Goal: Information Seeking & Learning: Learn about a topic

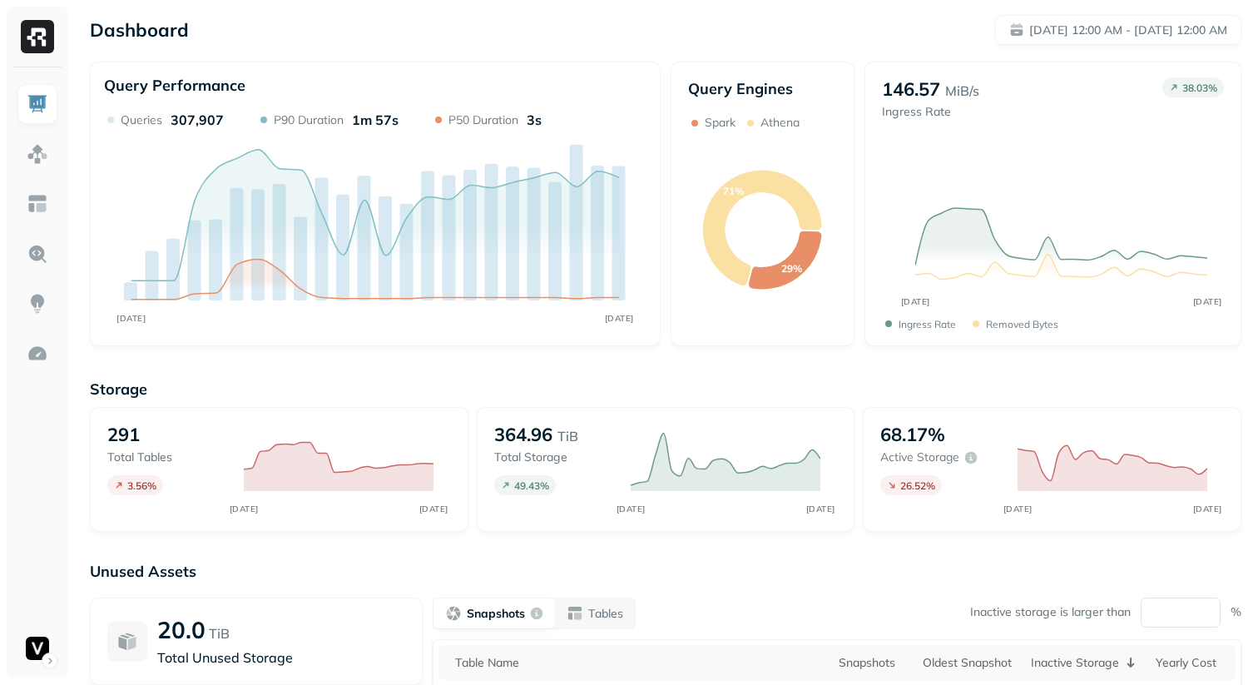
click at [707, 557] on div "Storage 291 Total tables 3.56 % MAY [DATE] 364.96 TiB Total storage 49.43 % MAY…" at bounding box center [665, 637] width 1151 height 548
click at [875, 37] on div "Dashboard [DATE] 12:00 AM - [DATE] 12:00 AM" at bounding box center [665, 30] width 1151 height 30
click at [1029, 50] on div "Dashboard [DATE] 12:00 AM - [DATE] 12:00 AM Query Performance MAY [DATE] Querie…" at bounding box center [665, 463] width 1185 height 926
click at [1037, 34] on p "[DATE] 12:00 AM - [DATE] 12:00 AM" at bounding box center [1128, 30] width 198 height 16
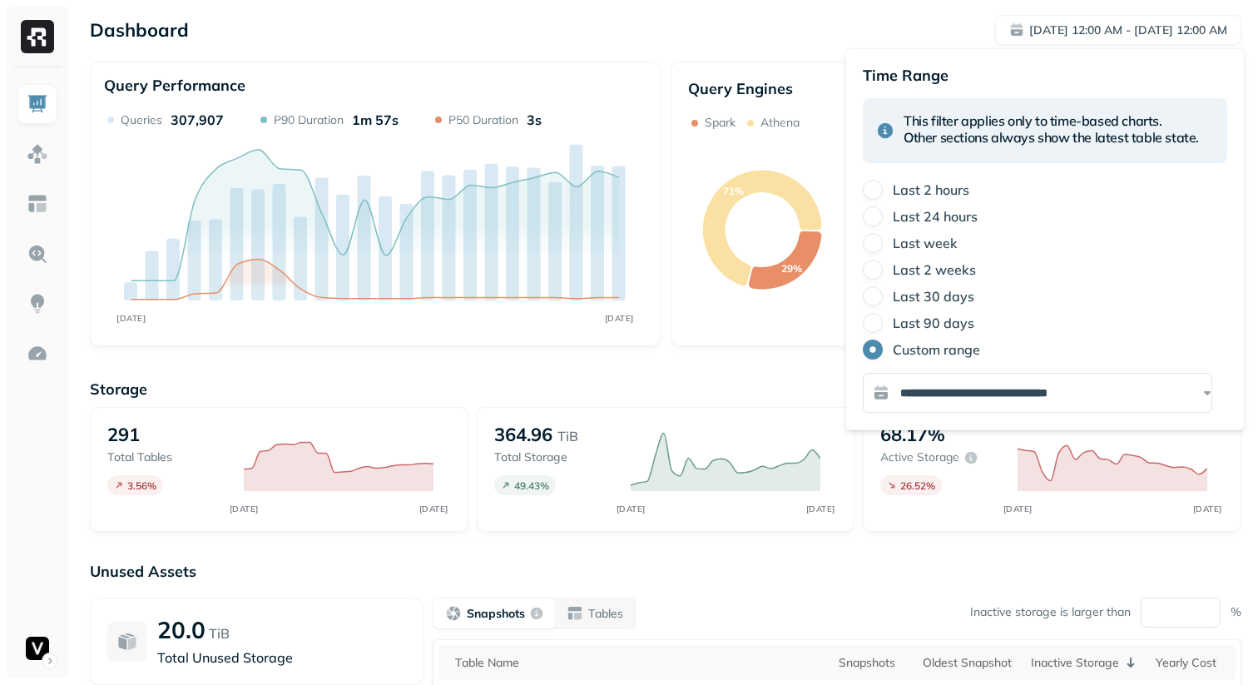
click at [893, 267] on label "Last 2 weeks" at bounding box center [934, 269] width 83 height 17
click at [883, 267] on button "Last 2 weeks" at bounding box center [873, 270] width 20 height 20
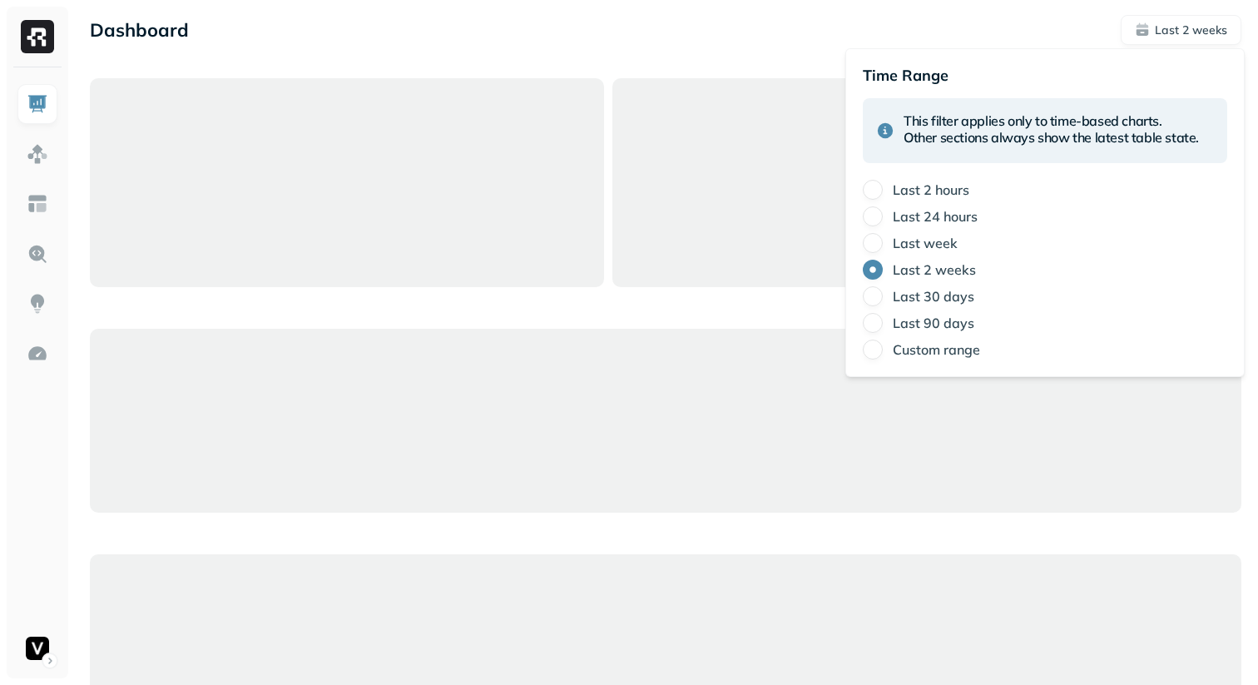
click at [824, 42] on div "Dashboard Last 2 weeks" at bounding box center [665, 30] width 1151 height 30
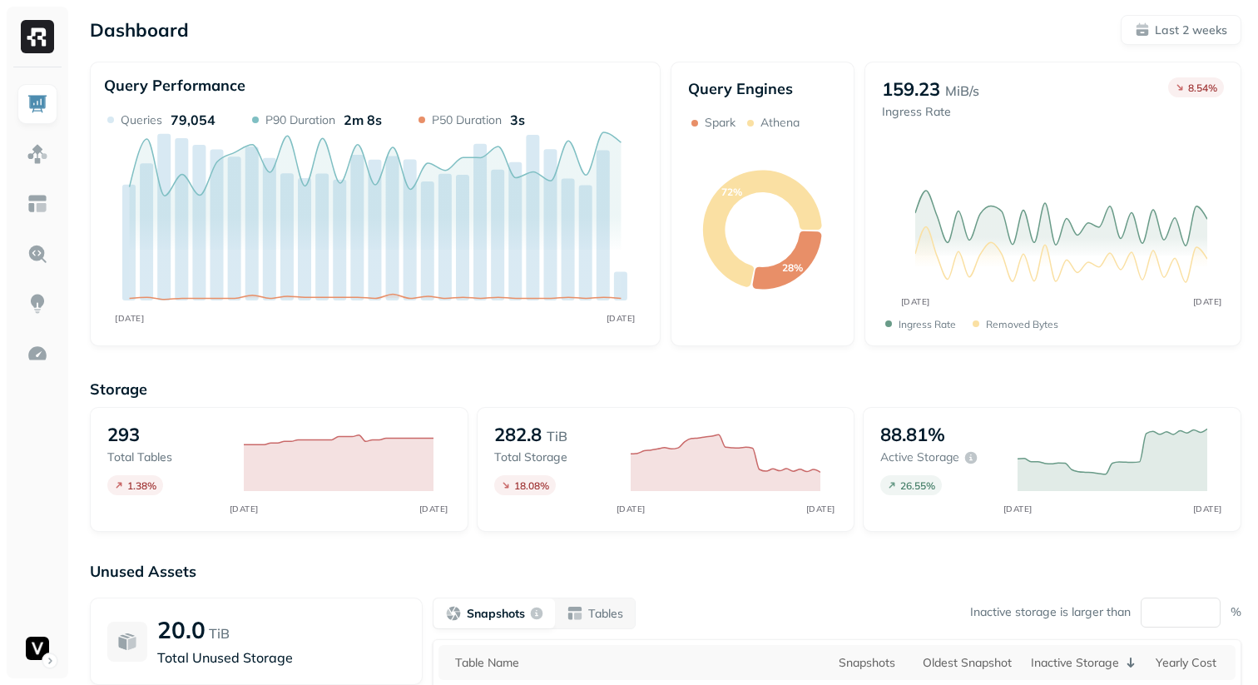
click at [785, 375] on div "Storage 293 Total tables 1.38 % [DATE] [DATE] 282.8 TiB Total storage 18.08 % […" at bounding box center [665, 637] width 1151 height 548
drag, startPoint x: 934, startPoint y: 434, endPoint x: 944, endPoint y: 434, distance: 10.0
click at [944, 434] on p "88.81%" at bounding box center [912, 434] width 65 height 23
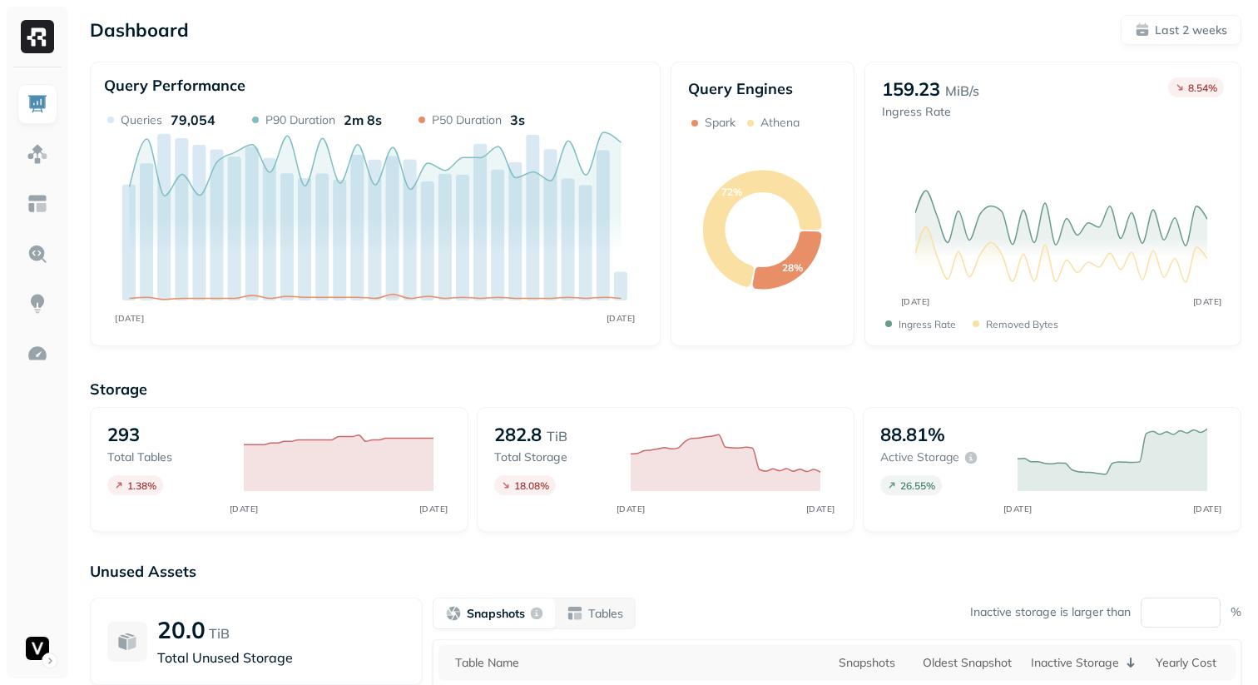
click at [909, 378] on div "Storage 293 Total tables 1.38 % [DATE] [DATE] 282.8 TiB Total storage 18.08 % […" at bounding box center [665, 637] width 1151 height 548
drag, startPoint x: 876, startPoint y: 92, endPoint x: 1042, endPoint y: 92, distance: 165.5
click at [1042, 92] on div "159.23 MiB/s Ingress Rate 8.54 % [DATE] [DATE] Ingress Rate Removed bytes" at bounding box center [1052, 204] width 377 height 285
drag, startPoint x: 873, startPoint y: 121, endPoint x: 952, endPoint y: 121, distance: 78.2
click at [952, 121] on div "159.23 MiB/s Ingress Rate 8.54 % [DATE] [DATE] Ingress Rate Removed bytes" at bounding box center [1052, 204] width 377 height 285
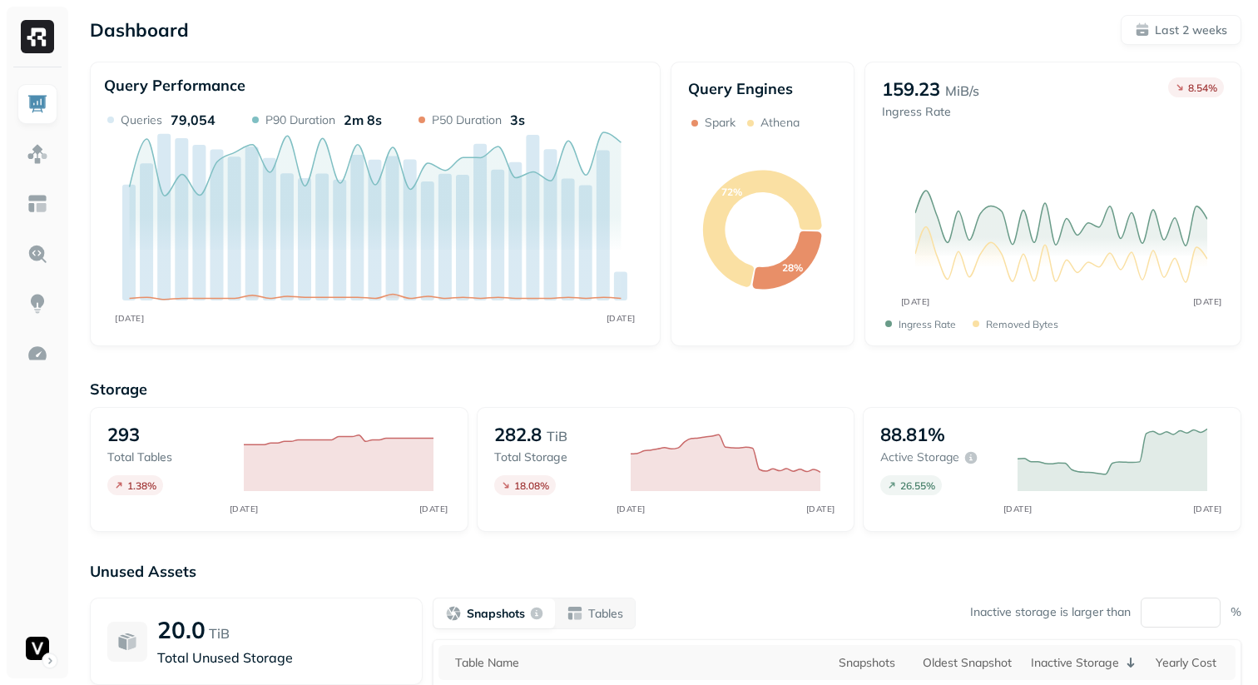
click at [952, 121] on div "159.23 MiB/s Ingress Rate" at bounding box center [930, 117] width 97 height 80
drag, startPoint x: 704, startPoint y: 87, endPoint x: 804, endPoint y: 136, distance: 111.6
click at [804, 136] on div "Query Engines Spark Athena 72% 28%" at bounding box center [763, 204] width 184 height 285
click at [804, 136] on icon "72% 28%" at bounding box center [762, 230] width 149 height 198
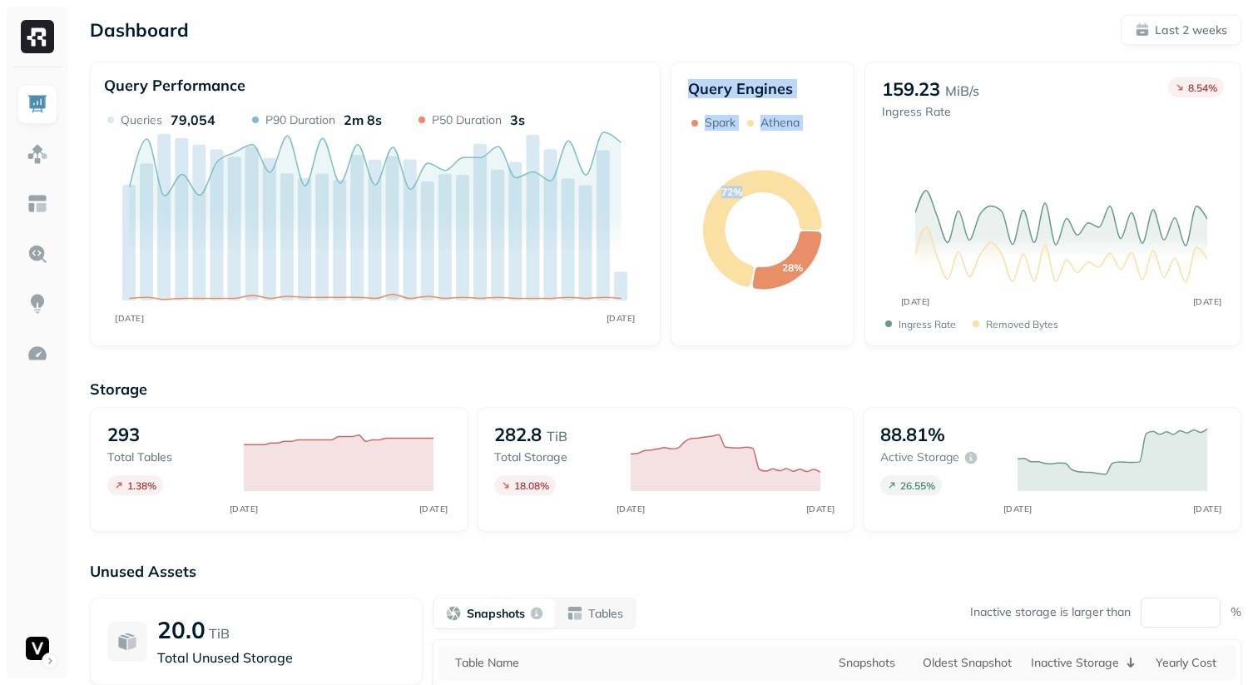
drag, startPoint x: 804, startPoint y: 136, endPoint x: 695, endPoint y: 101, distance: 114.2
click at [695, 101] on div "Query Engines Spark Athena 72% 28%" at bounding box center [763, 204] width 184 height 285
click at [695, 101] on div "Query Engines Spark Athena" at bounding box center [762, 105] width 149 height 52
drag, startPoint x: 695, startPoint y: 101, endPoint x: 819, endPoint y: 136, distance: 128.0
click at [819, 136] on div "Query Engines Spark Athena 72% 28%" at bounding box center [763, 204] width 184 height 285
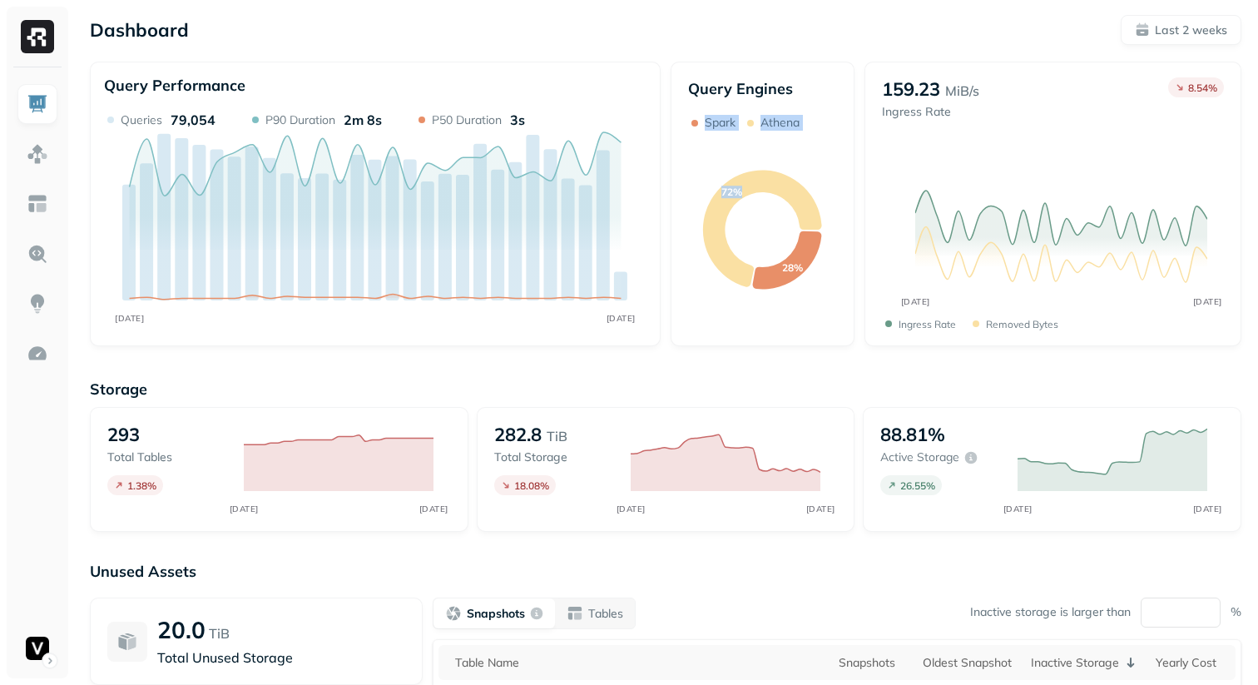
click at [819, 136] on icon "72% 28%" at bounding box center [762, 230] width 149 height 198
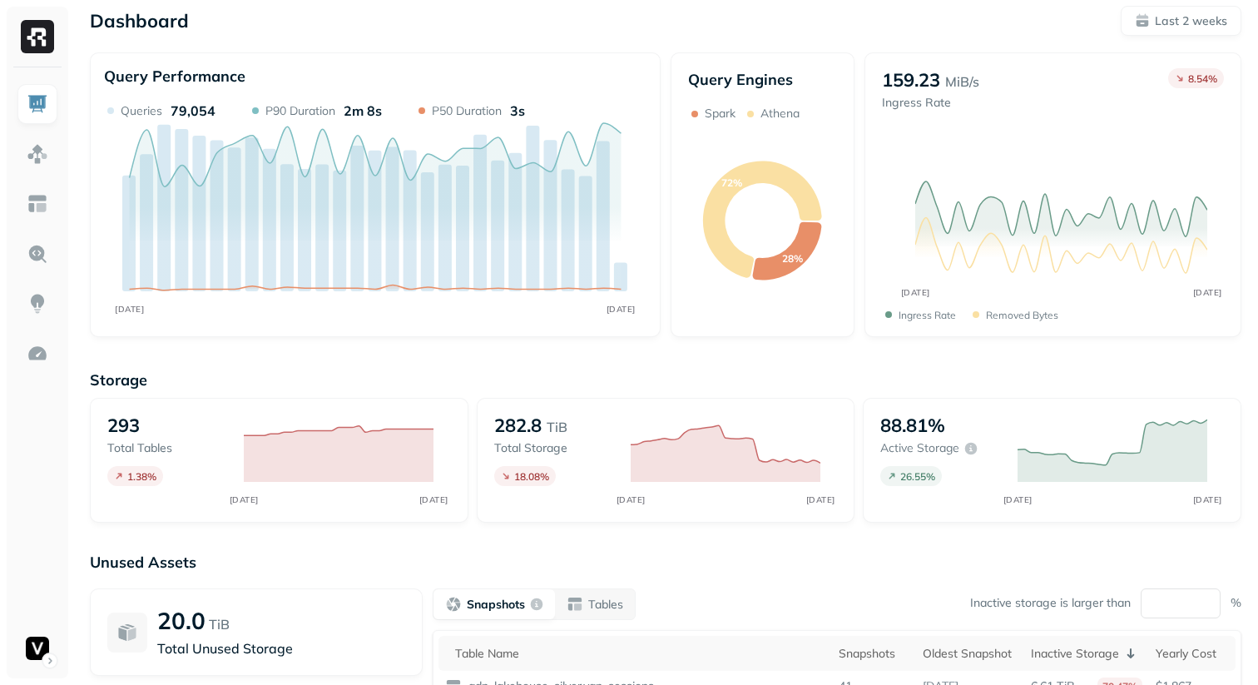
click at [113, 433] on p "293" at bounding box center [123, 424] width 32 height 23
click at [222, 338] on div "Dashboard Last 2 weeks Query Performance [DATE] [DATE] Queries 79,054 P90 Durat…" at bounding box center [665, 454] width 1185 height 926
click at [41, 161] on img at bounding box center [38, 154] width 22 height 22
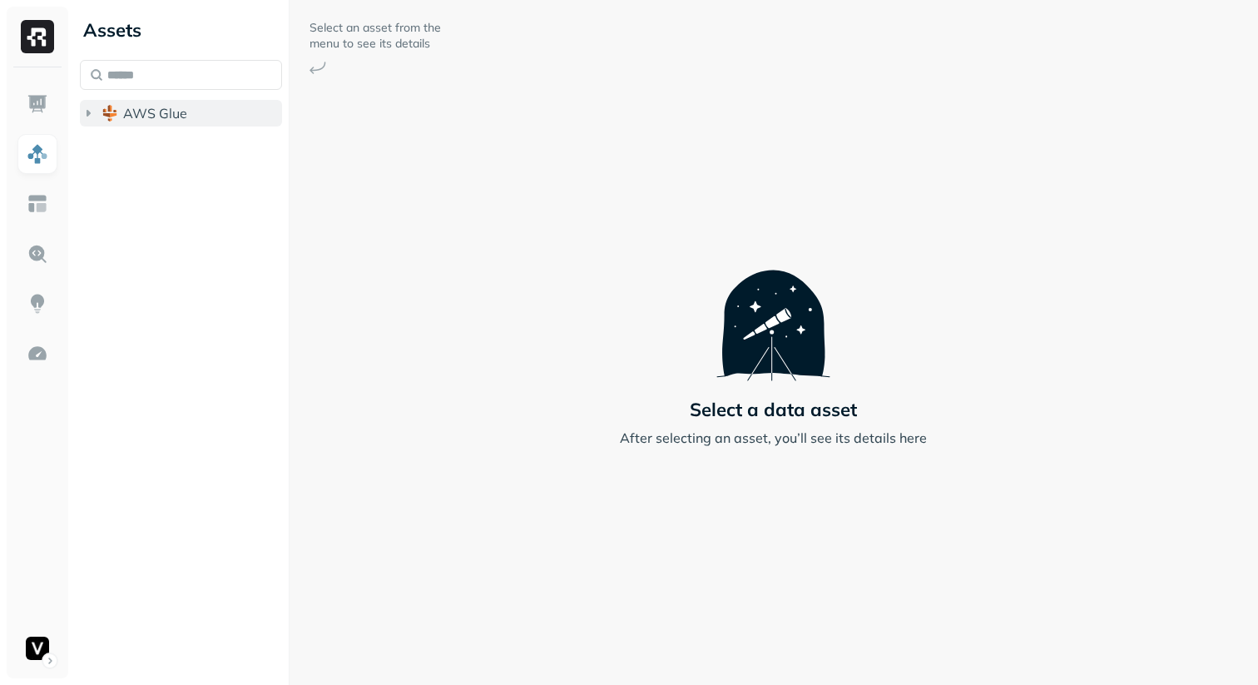
click at [178, 111] on span "AWS Glue" at bounding box center [155, 113] width 64 height 17
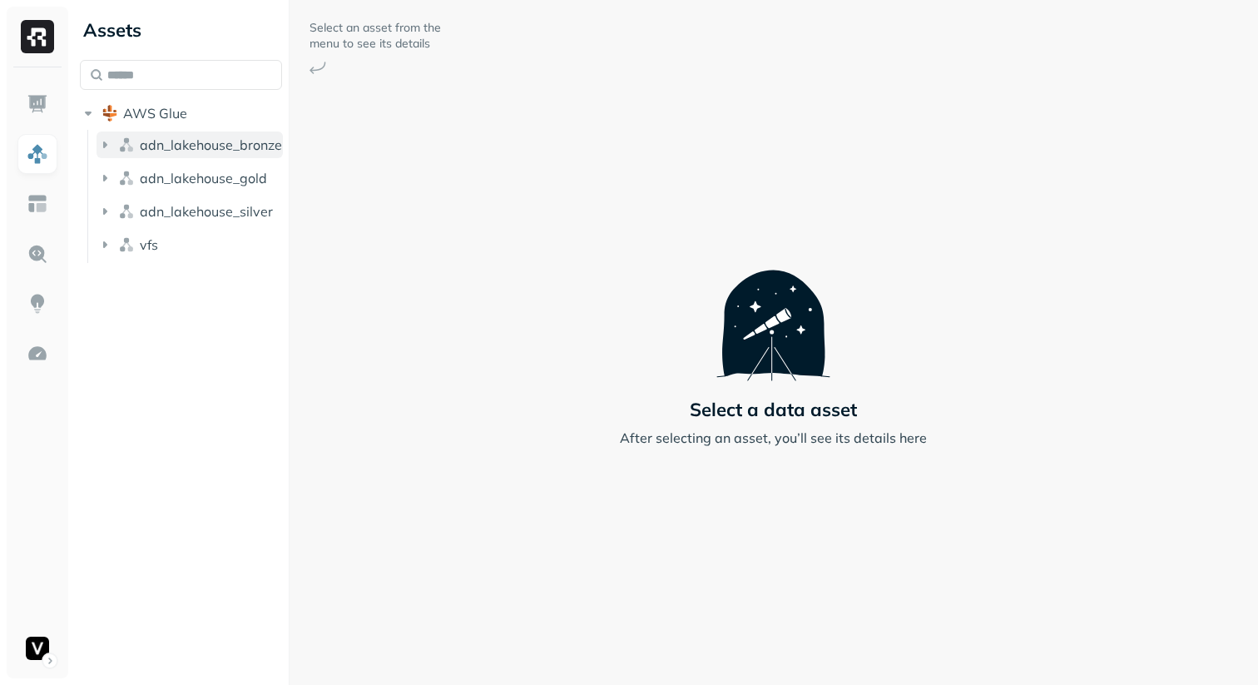
click at [178, 148] on span "adn_lakehouse_bronze" at bounding box center [211, 144] width 142 height 17
click at [181, 171] on p "( 52 )" at bounding box center [192, 176] width 25 height 17
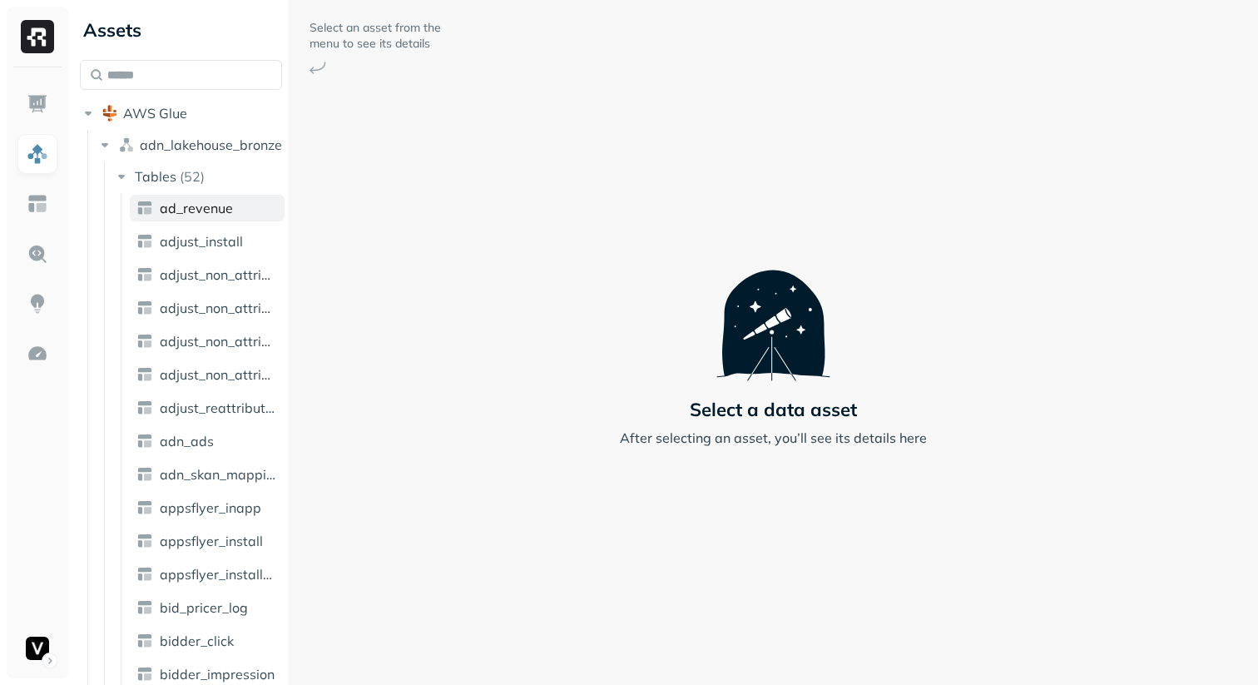
click at [190, 202] on span "ad_revenue" at bounding box center [196, 208] width 73 height 17
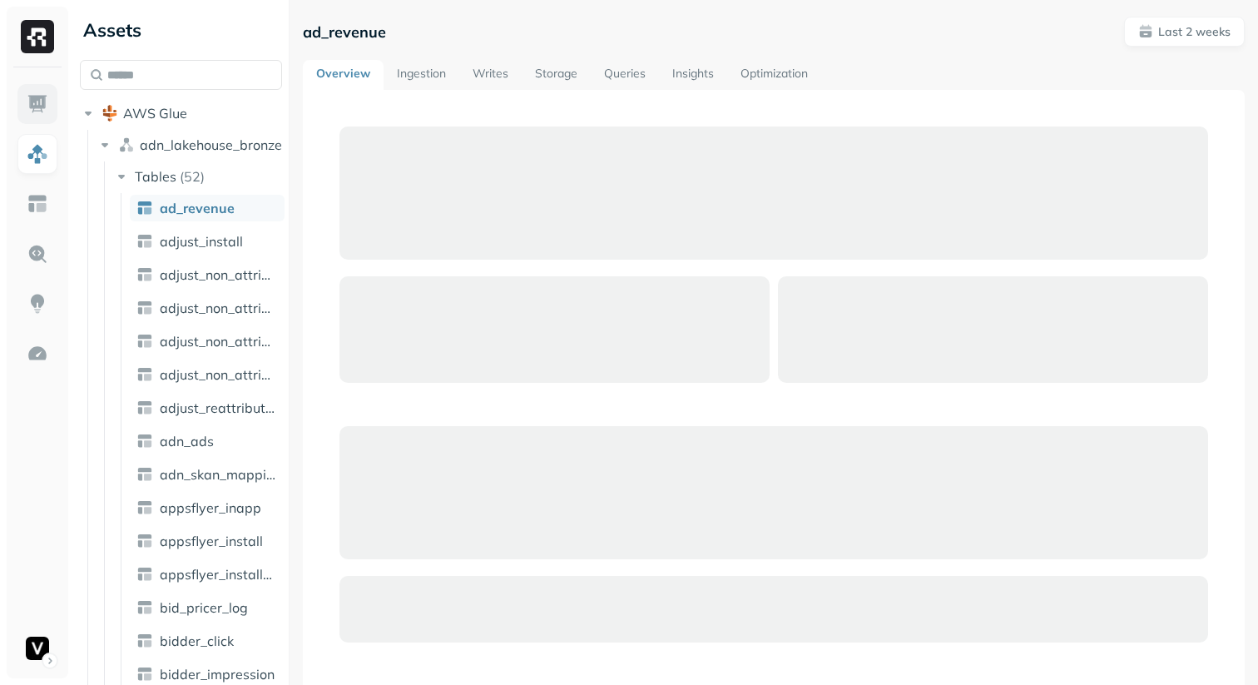
click at [47, 88] on link at bounding box center [37, 104] width 40 height 40
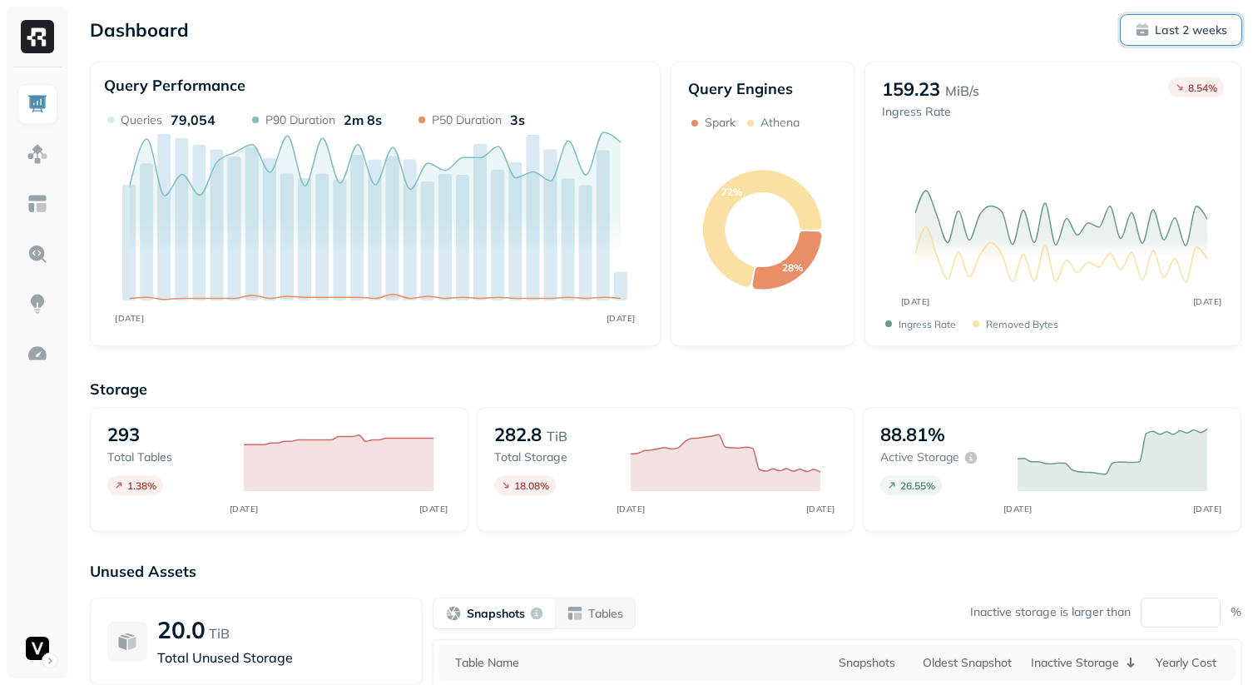
click at [1176, 21] on button "Last 2 weeks" at bounding box center [1181, 30] width 121 height 30
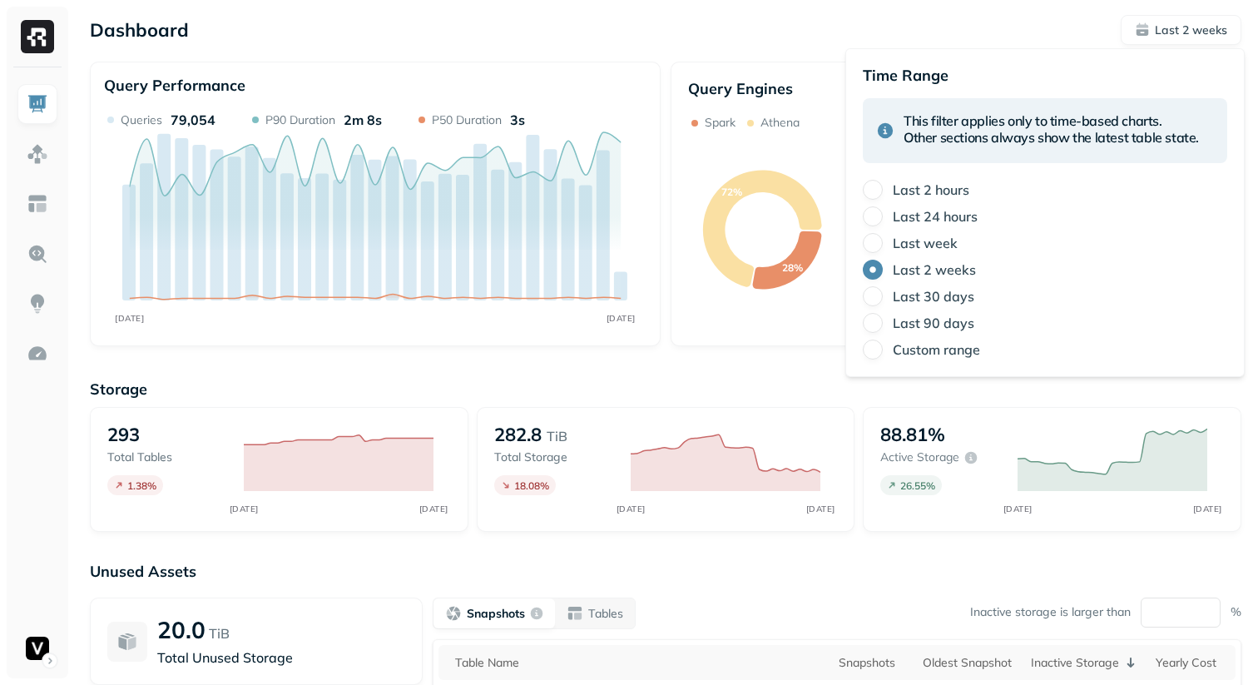
click at [887, 92] on div "Time Range This filter applies only to time-based charts. Other sections always…" at bounding box center [1045, 213] width 364 height 294
click at [896, 125] on div "This filter applies only to time-based charts. Other sections always show the l…" at bounding box center [1045, 130] width 364 height 65
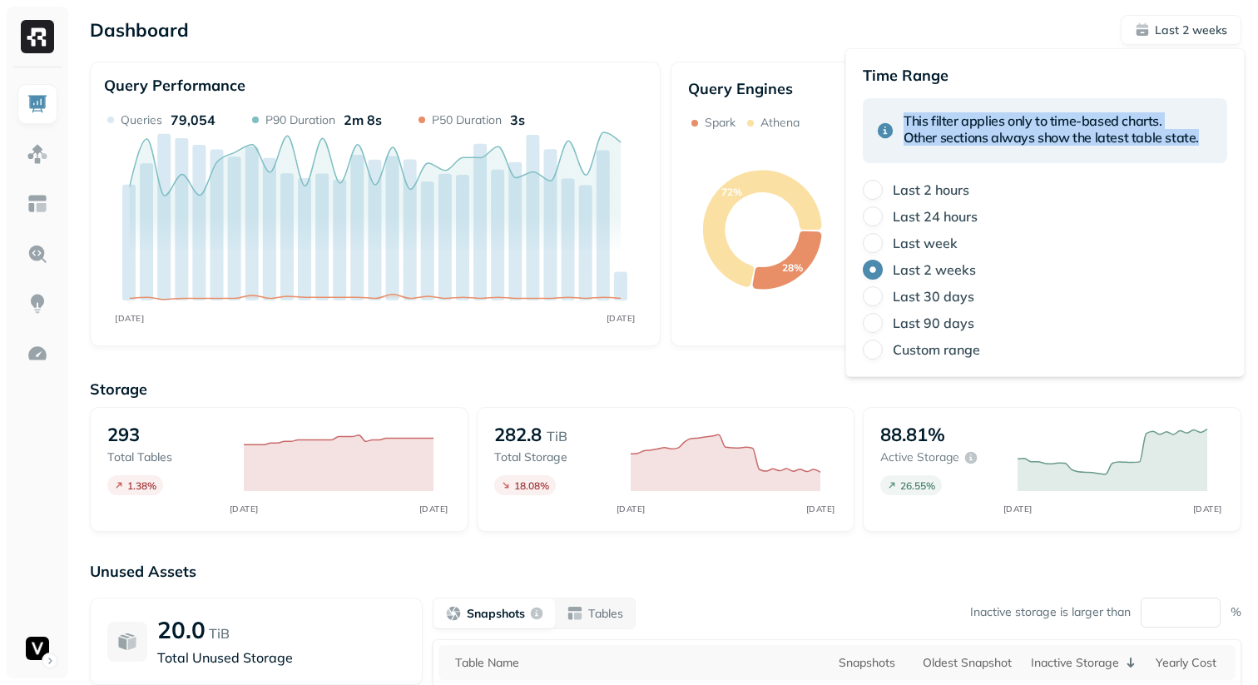
drag, startPoint x: 896, startPoint y: 125, endPoint x: 933, endPoint y: 136, distance: 39.2
click at [933, 136] on div "This filter applies only to time-based charts. Other sections always show the l…" at bounding box center [1045, 130] width 364 height 65
click at [933, 136] on h5 "This filter applies only to time-based charts. Other sections always show the l…" at bounding box center [1050, 128] width 295 height 33
drag, startPoint x: 933, startPoint y: 136, endPoint x: 942, endPoint y: 113, distance: 24.7
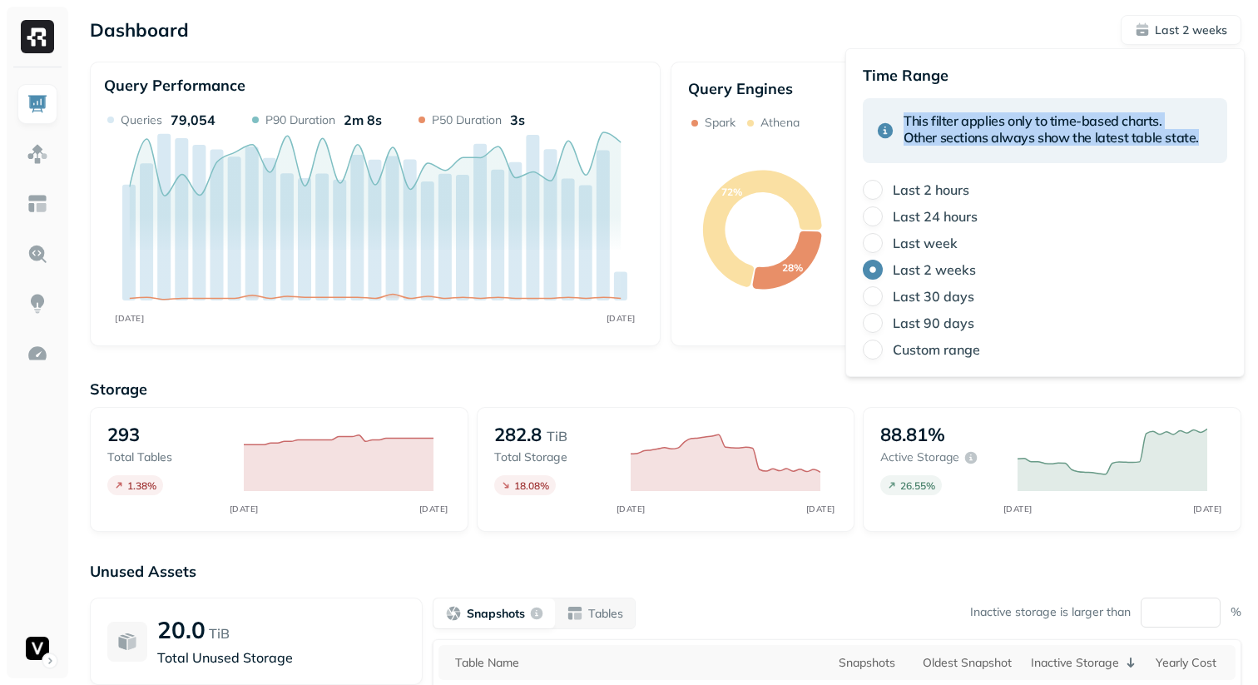
click at [942, 113] on h5 "This filter applies only to time-based charts. Other sections always show the l…" at bounding box center [1050, 128] width 295 height 33
click at [942, 114] on h5 "This filter applies only to time-based charts. Other sections always show the l…" at bounding box center [1050, 128] width 295 height 33
drag, startPoint x: 942, startPoint y: 114, endPoint x: 937, endPoint y: 133, distance: 19.8
click at [937, 133] on h5 "This filter applies only to time-based charts. Other sections always show the l…" at bounding box center [1050, 128] width 295 height 33
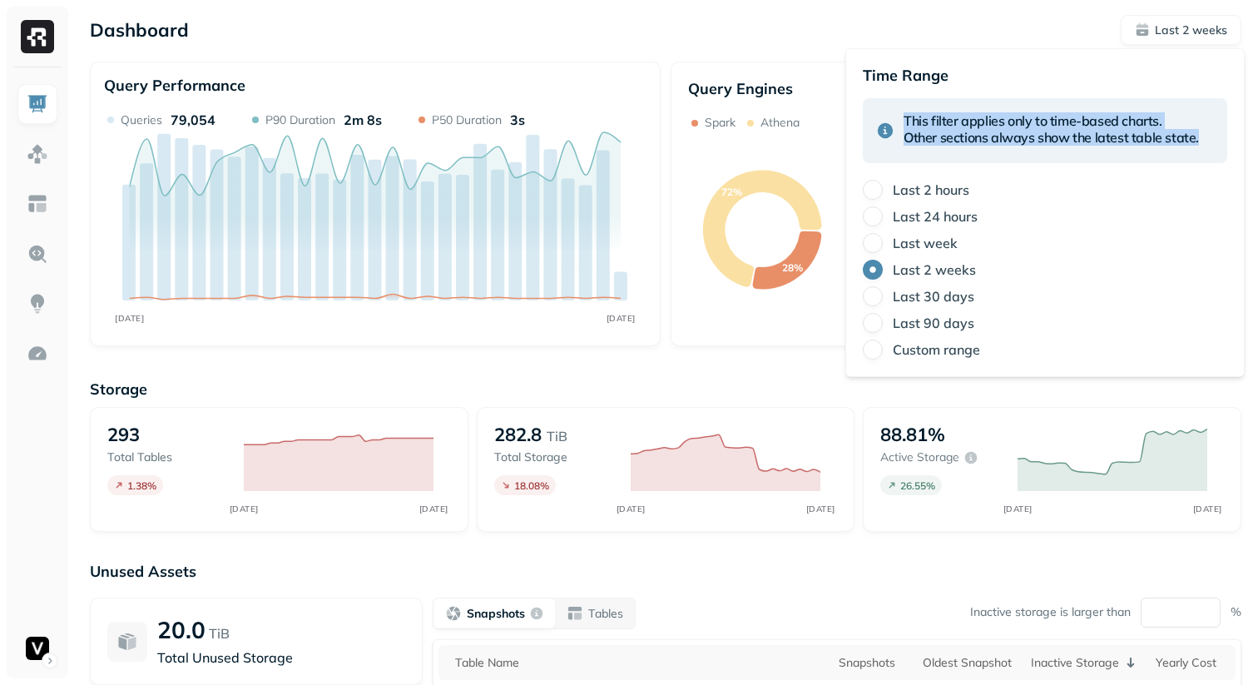
click at [937, 133] on h5 "This filter applies only to time-based charts. Other sections always show the l…" at bounding box center [1050, 128] width 295 height 33
click at [1026, 9] on div "Dashboard Last 2 weeks Query Performance [DATE] [DATE] Queries 79,054 P90 Durat…" at bounding box center [665, 463] width 1185 height 926
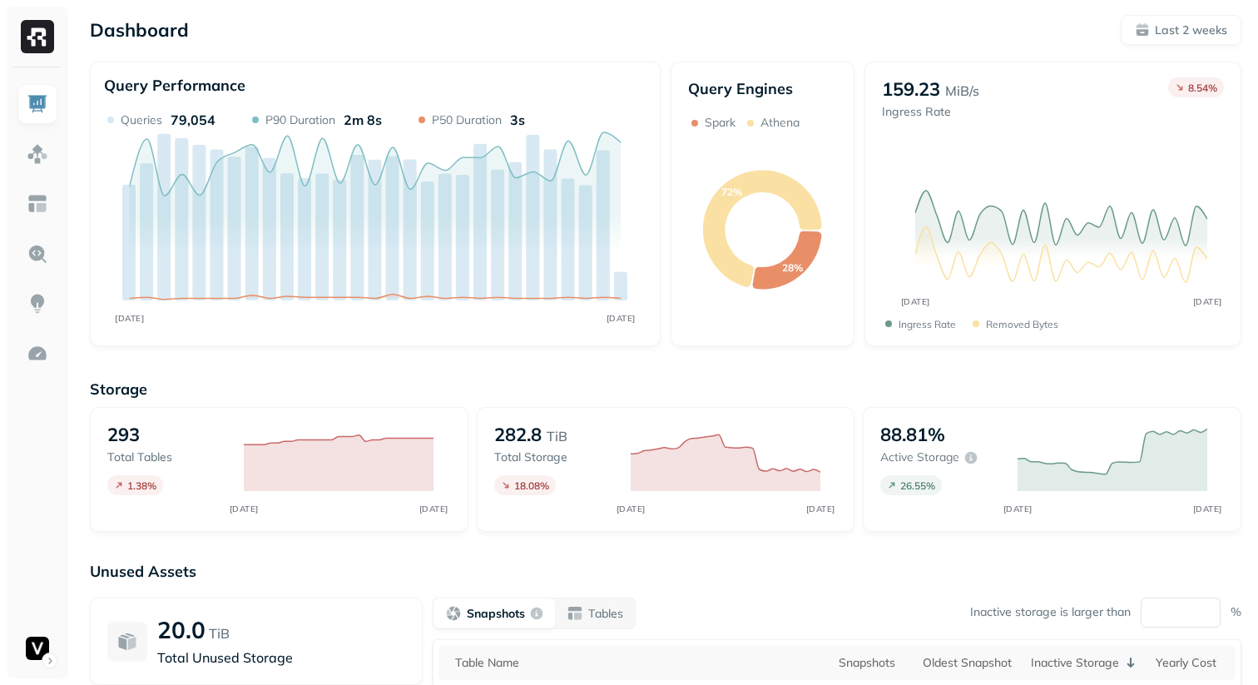
click at [947, 40] on div "Dashboard Last 2 weeks" at bounding box center [665, 30] width 1151 height 30
click at [709, 42] on div "Dashboard Last 2 weeks" at bounding box center [665, 30] width 1151 height 30
click at [1158, 38] on button "Last 2 weeks" at bounding box center [1181, 30] width 121 height 30
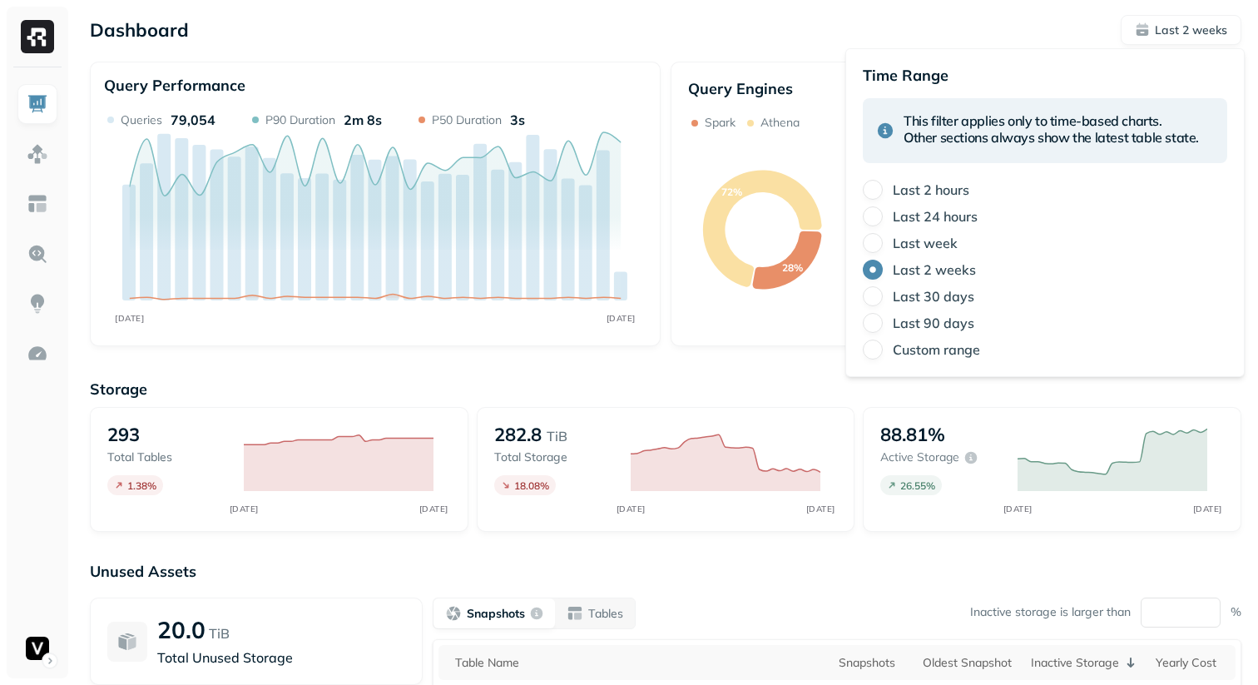
click at [1033, 17] on div "Dashboard Last 2 weeks" at bounding box center [665, 30] width 1151 height 30
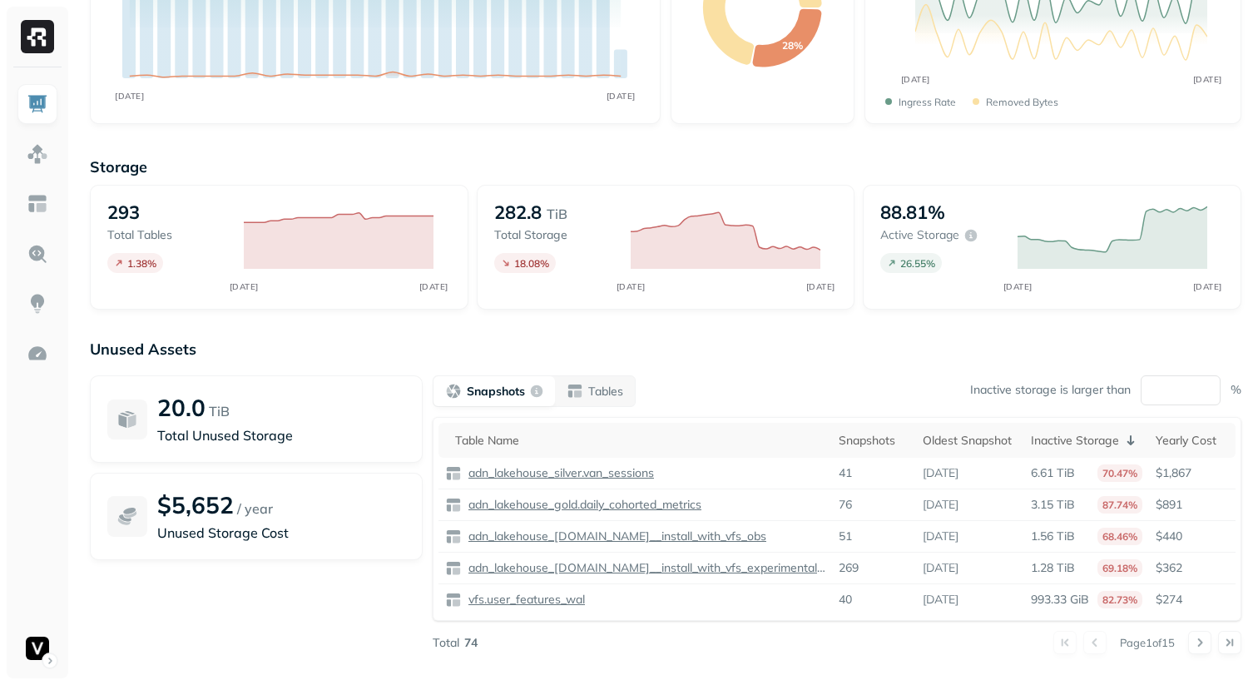
scroll to position [241, 0]
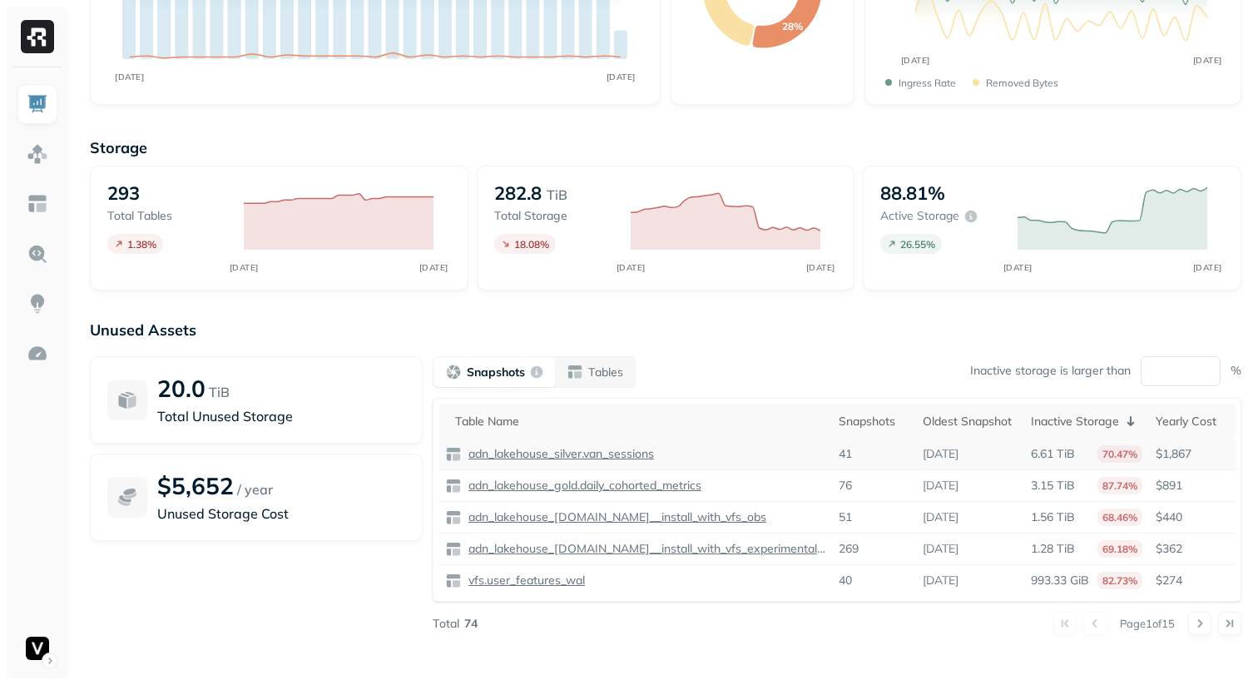
click at [521, 452] on p "adn_lakehouse_silver.van_sessions" at bounding box center [559, 454] width 189 height 16
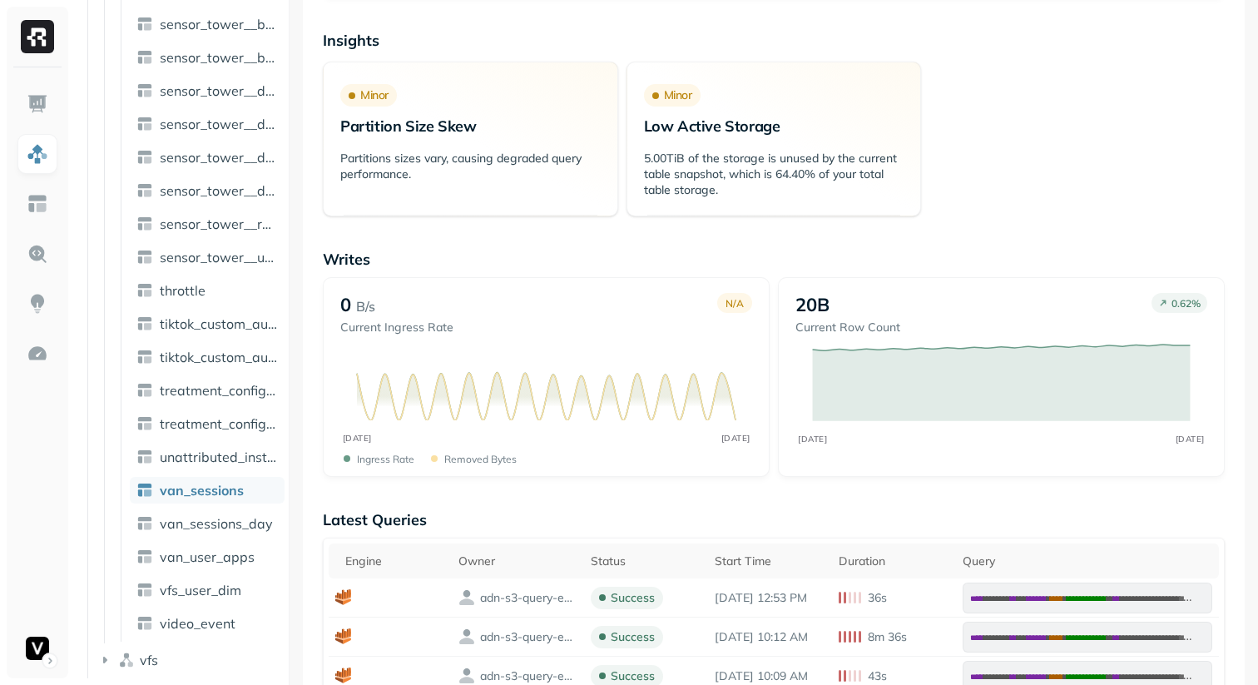
scroll to position [259, 0]
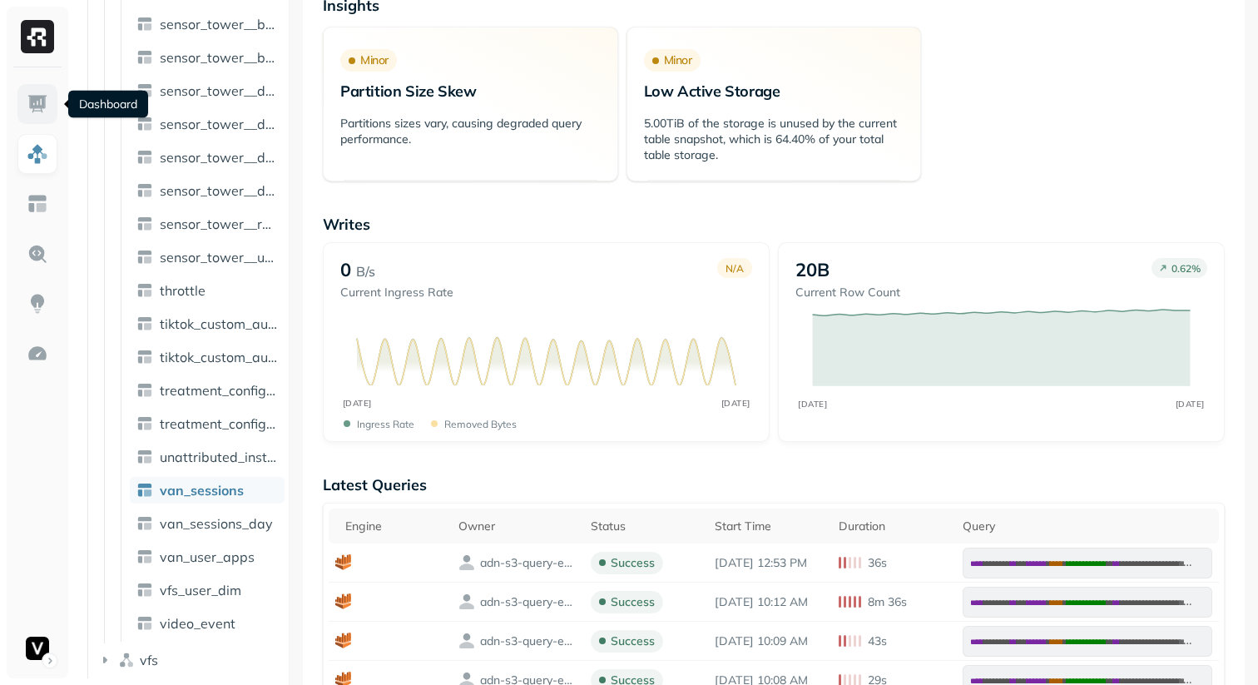
click at [46, 101] on img at bounding box center [38, 104] width 22 height 22
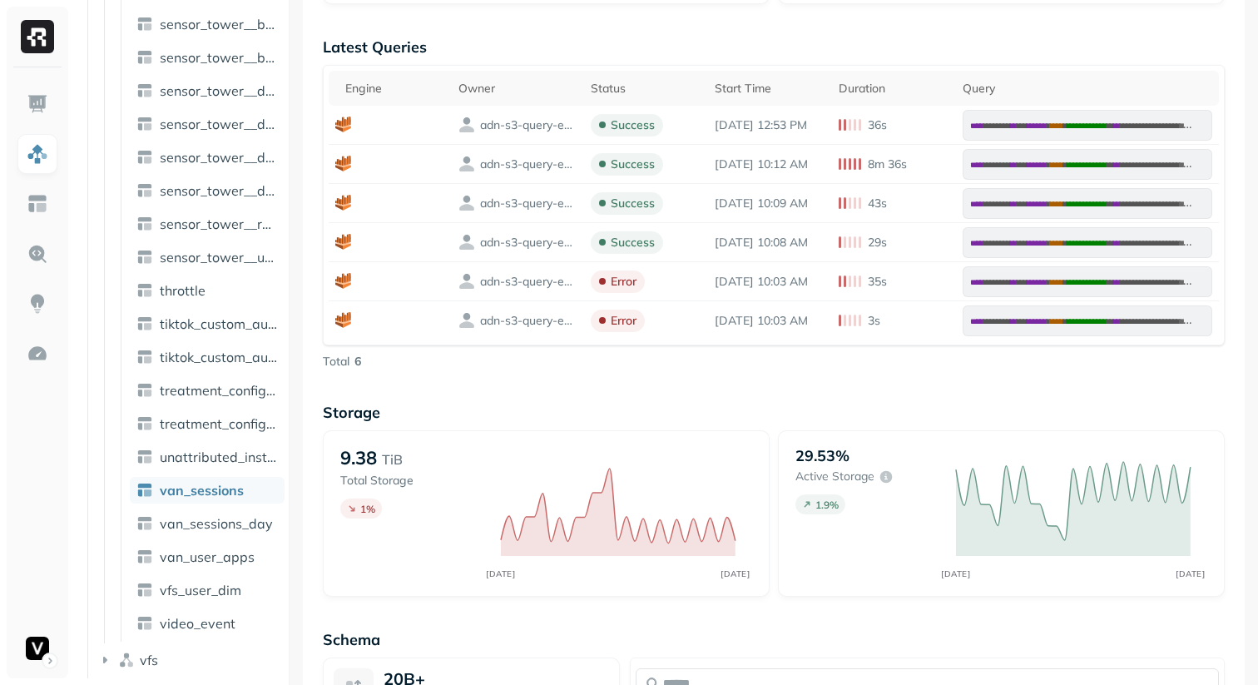
scroll to position [755, 0]
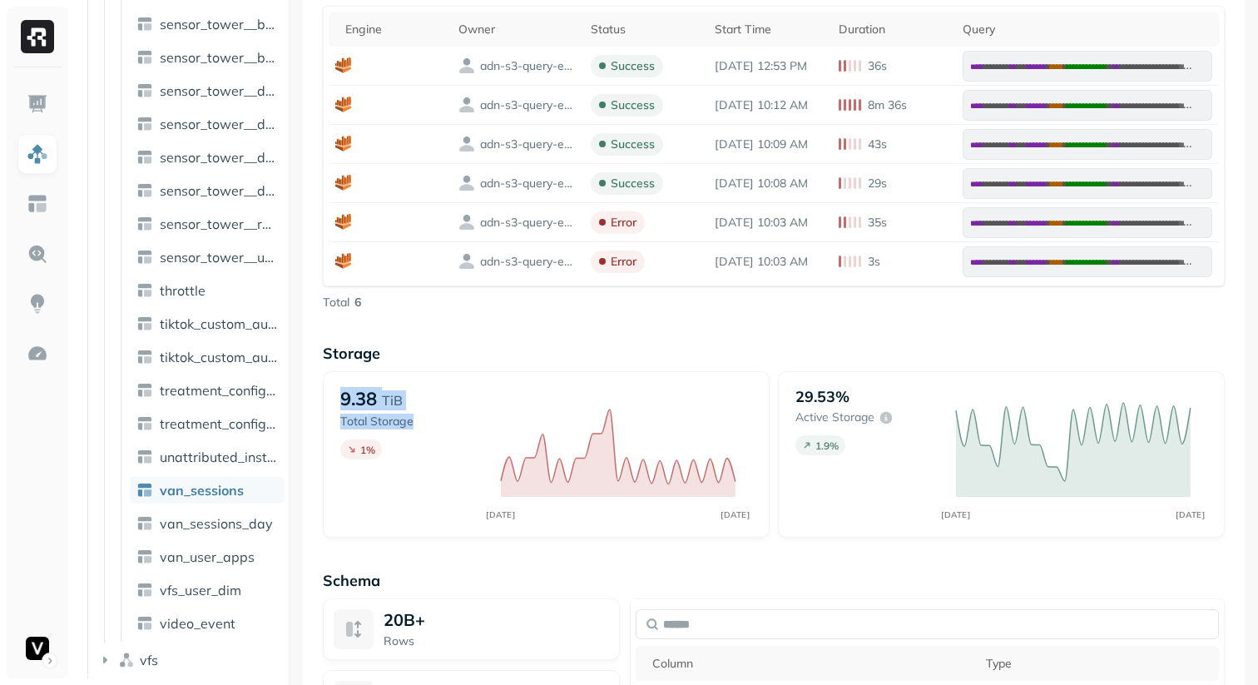
drag, startPoint x: 334, startPoint y: 391, endPoint x: 452, endPoint y: 480, distance: 147.2
click at [452, 480] on div "9.38 TiB Total Storage 1 % [DATE] [DATE]" at bounding box center [546, 454] width 447 height 166
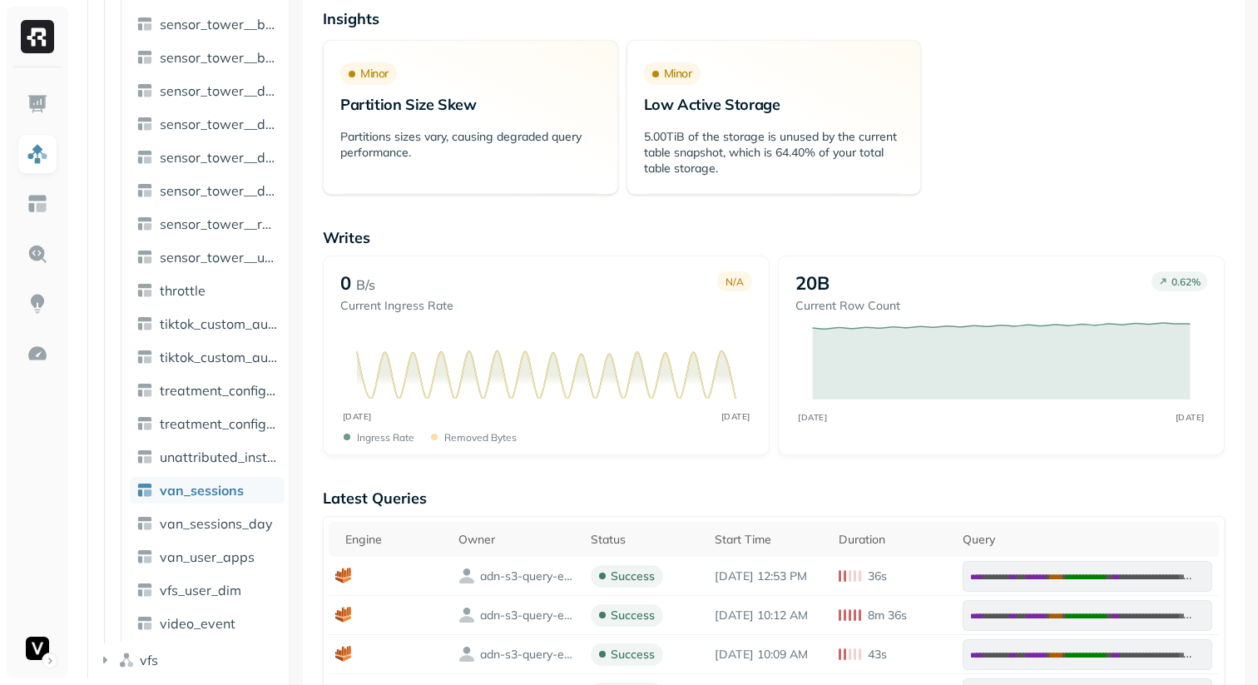
scroll to position [0, 0]
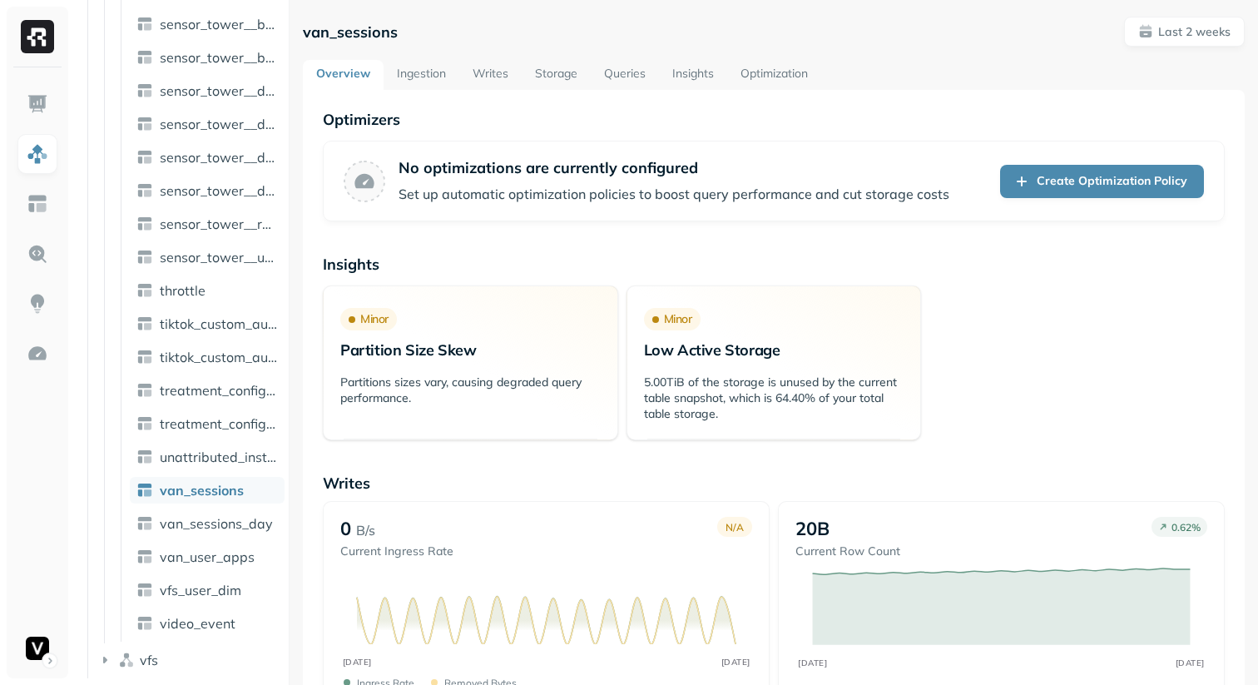
click at [439, 79] on link "Ingestion" at bounding box center [422, 75] width 76 height 30
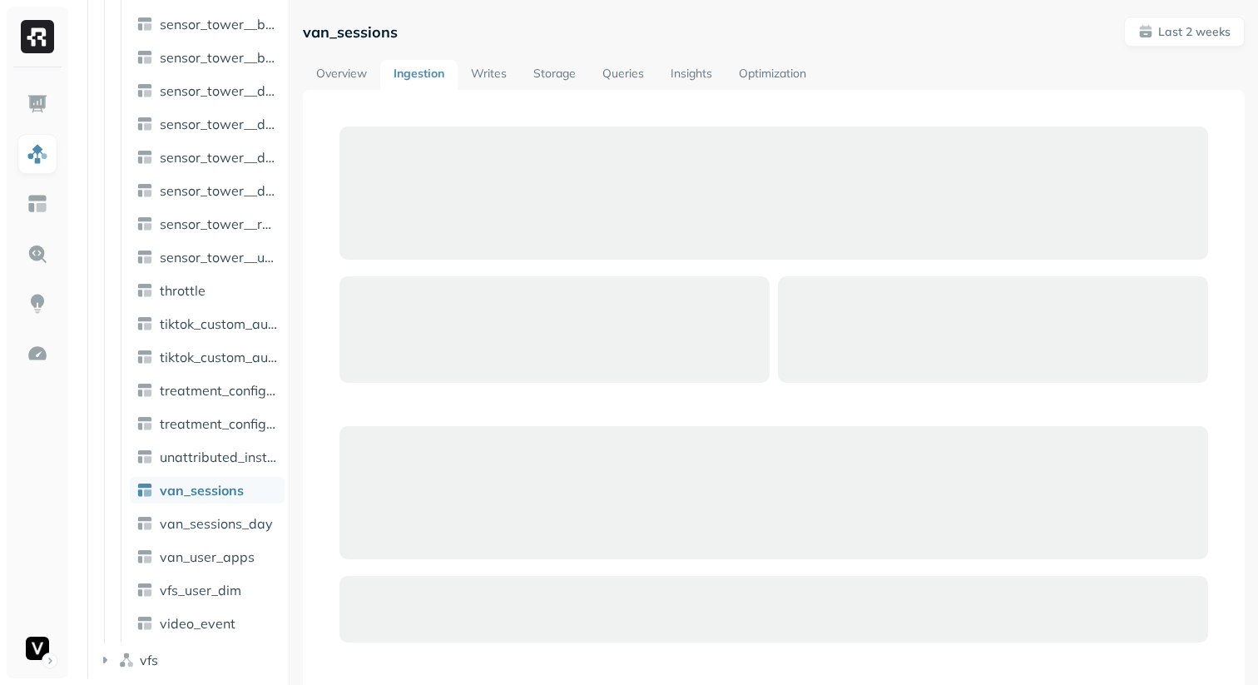
click at [496, 77] on link "Writes" at bounding box center [489, 75] width 62 height 30
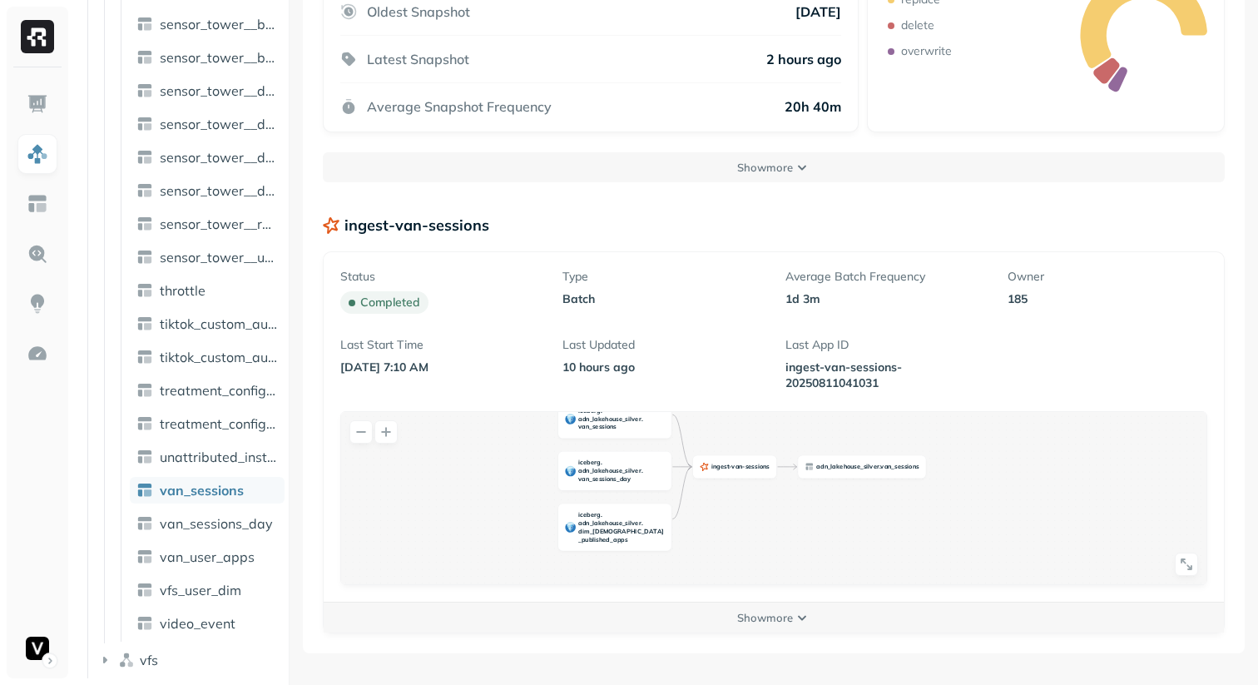
scroll to position [456, 0]
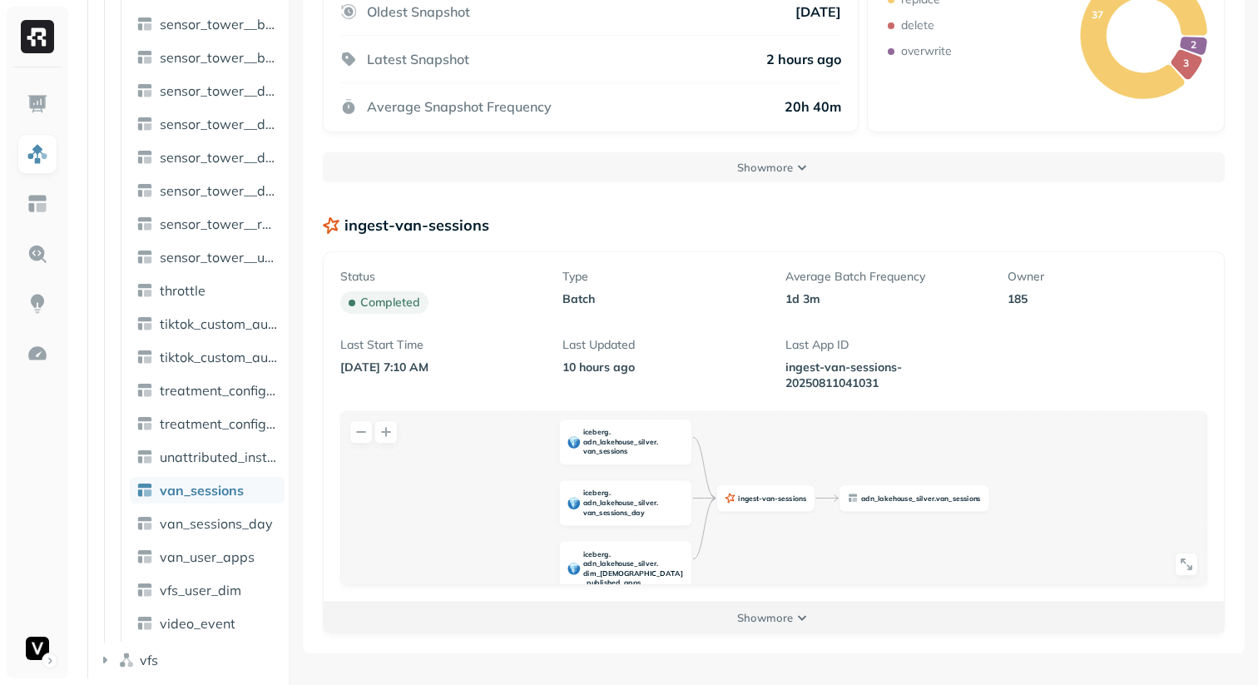
click at [626, 628] on button "Show more" at bounding box center [774, 617] width 900 height 30
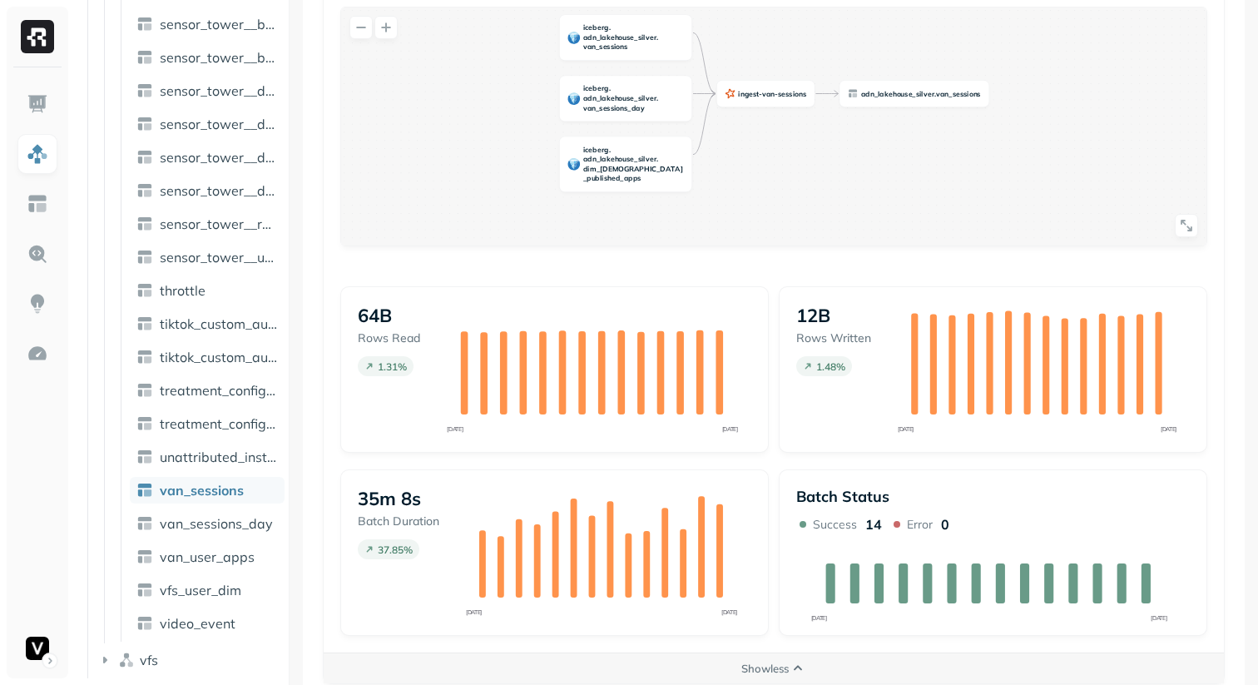
scroll to position [881, 0]
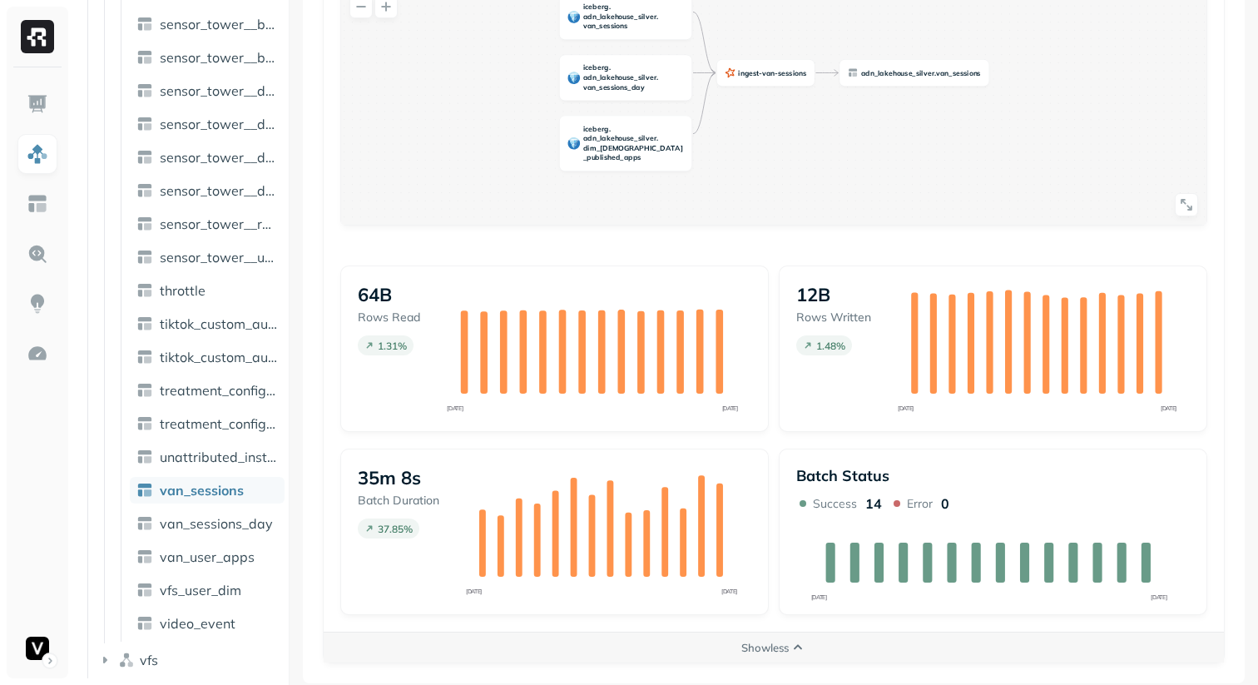
click at [941, 245] on div "Status completed Type batch Average Batch Frequency 1d 3m Owner 185 Last Start …" at bounding box center [774, 271] width 900 height 888
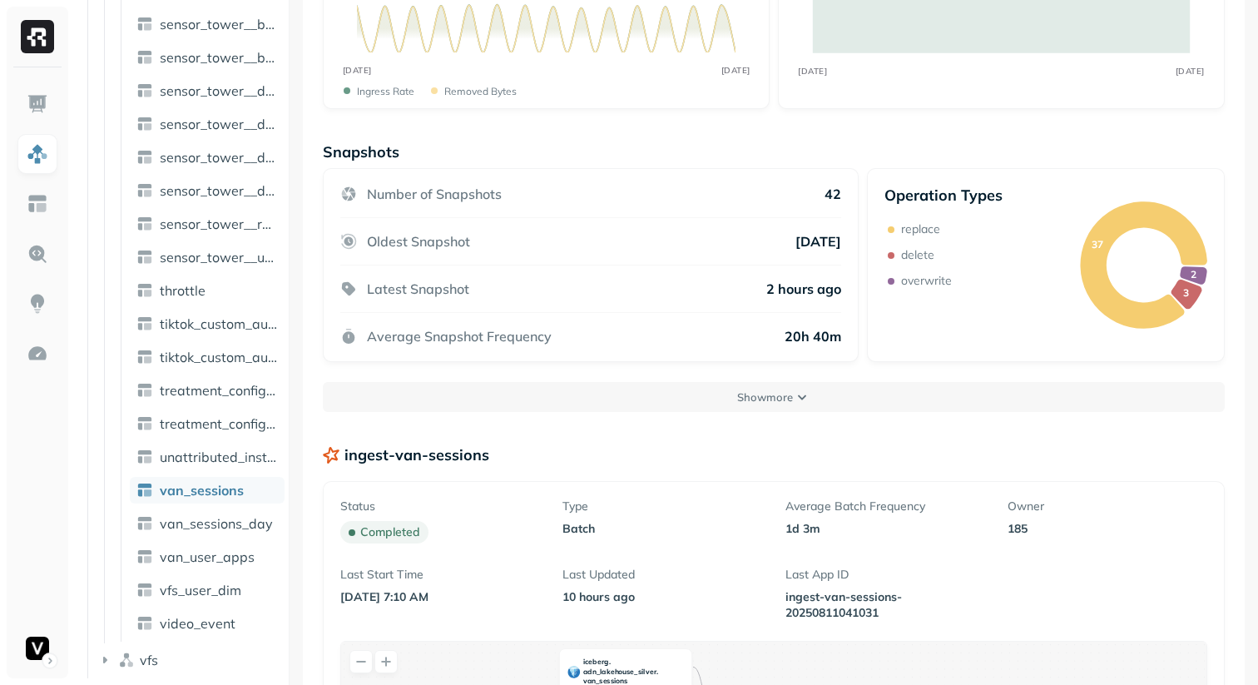
scroll to position [0, 0]
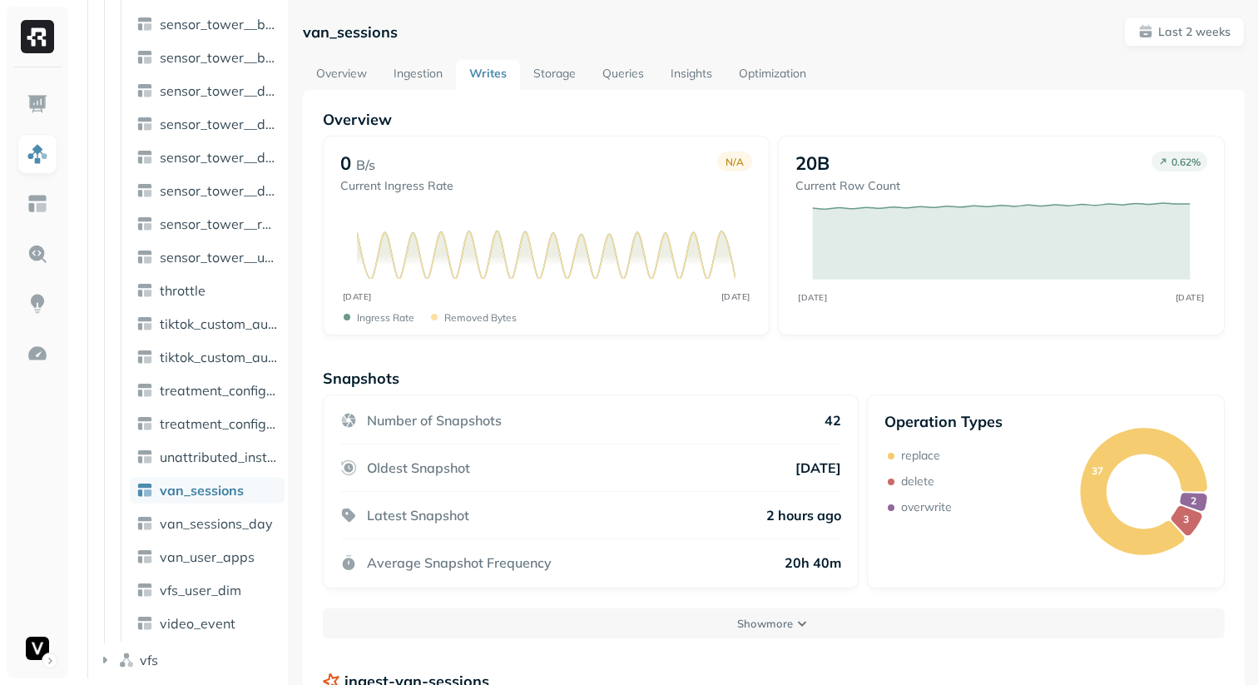
click at [557, 75] on link "Storage" at bounding box center [554, 75] width 69 height 30
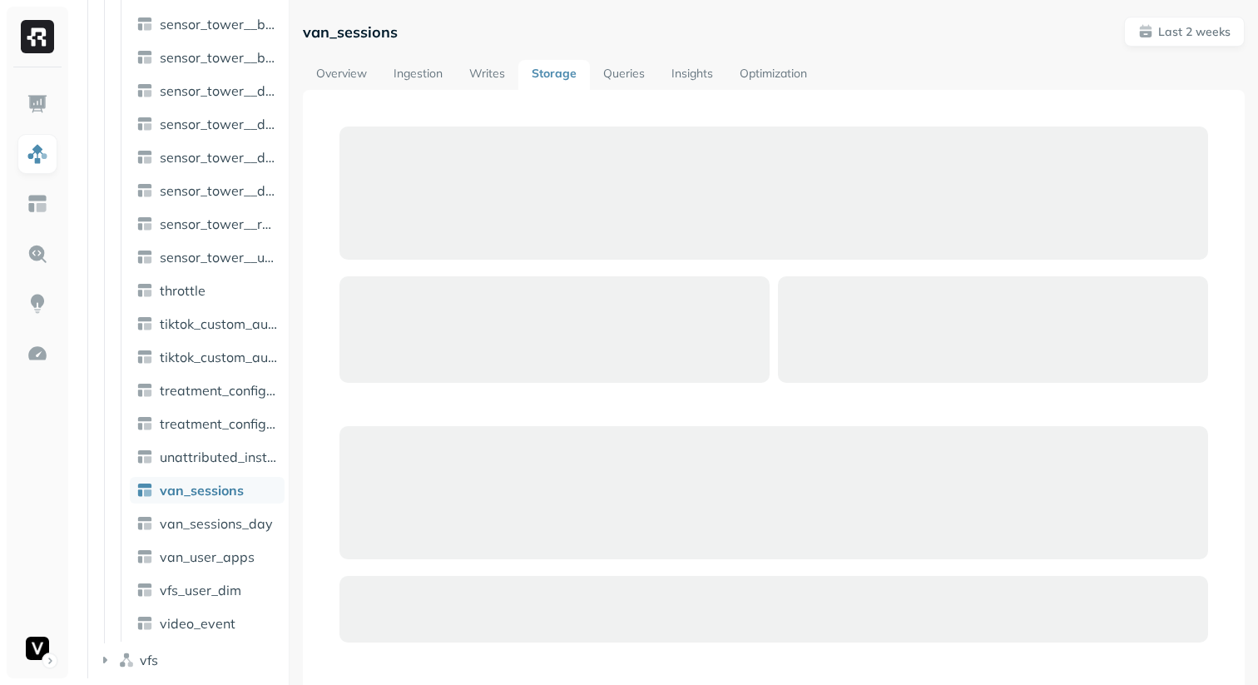
click at [950, 87] on div "Overview Ingestion Writes Storage Queries Insights Optimization" at bounding box center [774, 75] width 942 height 30
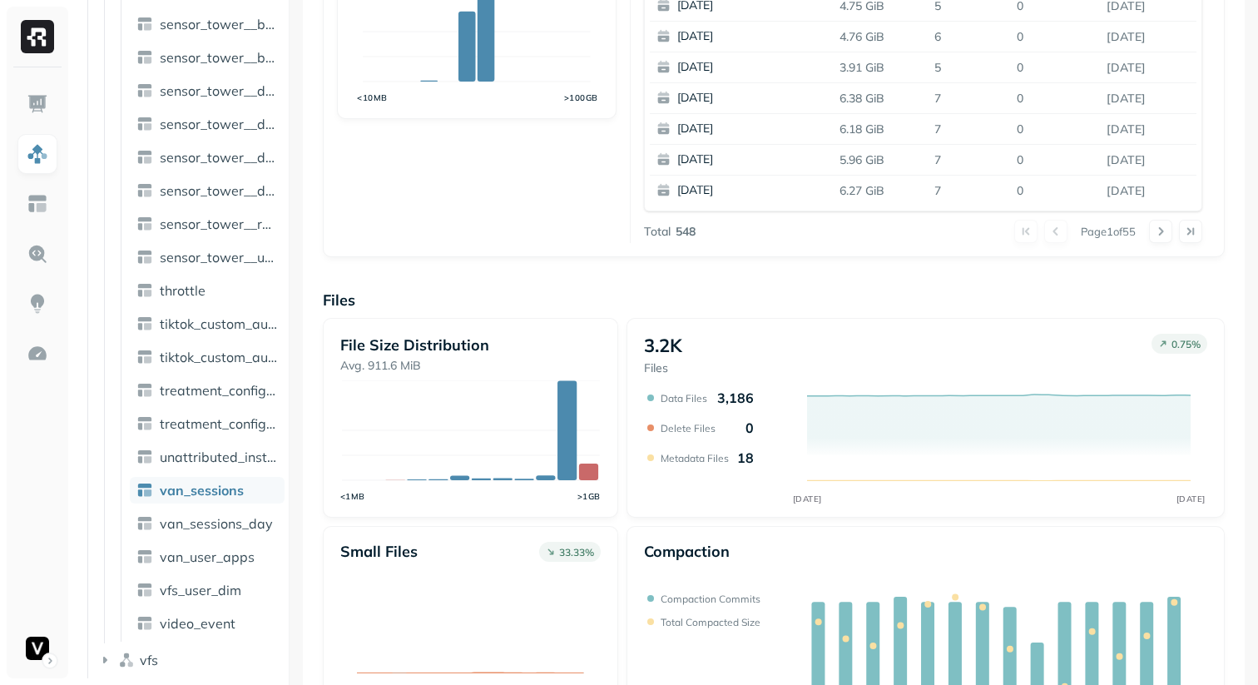
scroll to position [587, 0]
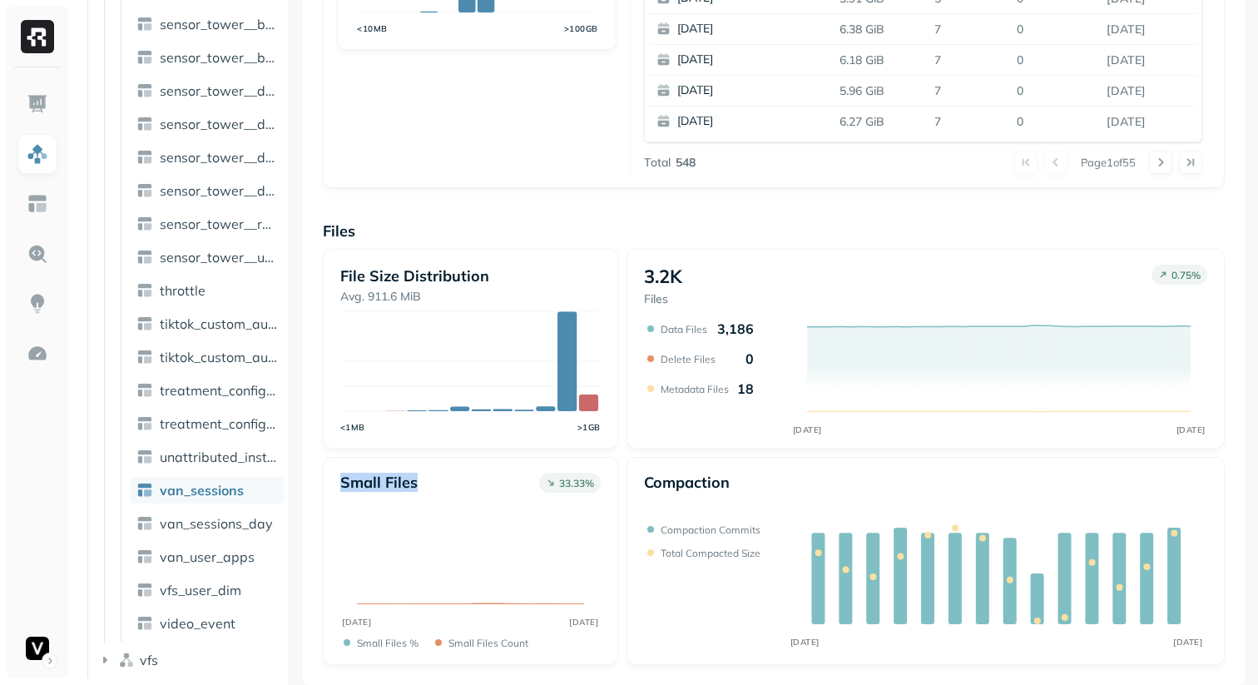
drag, startPoint x: 334, startPoint y: 481, endPoint x: 441, endPoint y: 481, distance: 107.3
click at [441, 481] on div "Small files 33.33 % [DATE] [DATE] Small files % Small files count" at bounding box center [470, 561] width 295 height 208
click at [441, 481] on div "Small files 33.33 %" at bounding box center [470, 485] width 260 height 25
click at [23, 100] on link at bounding box center [37, 104] width 40 height 40
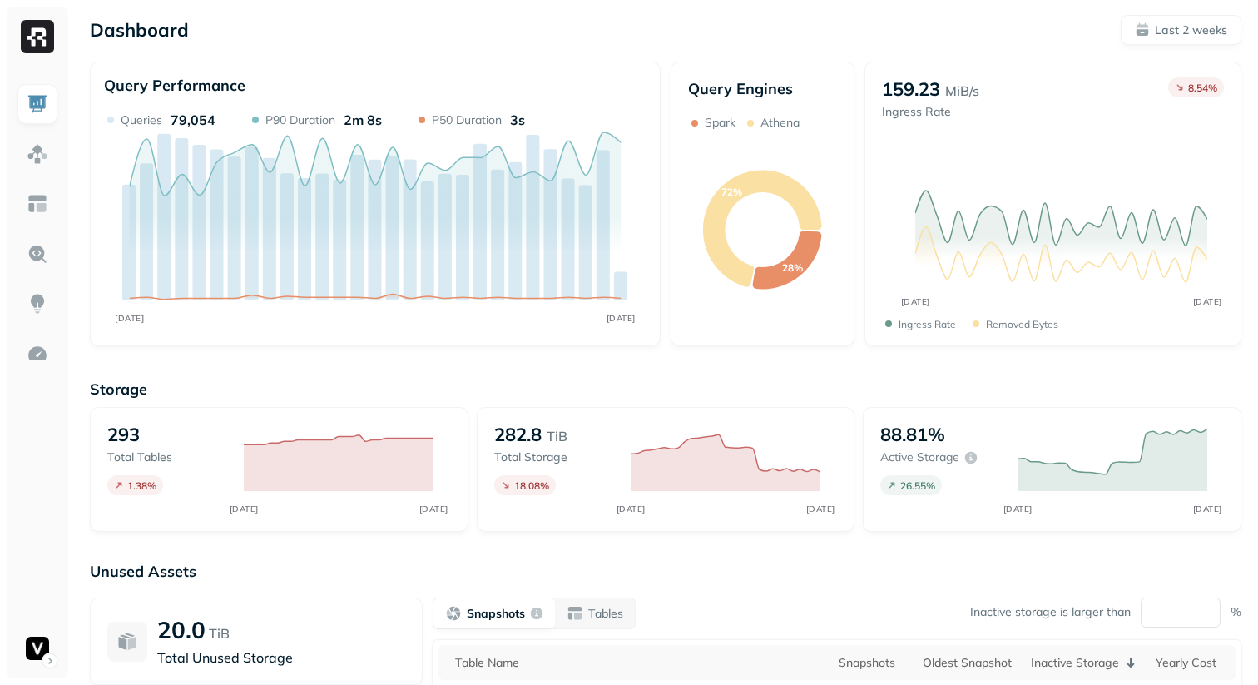
click at [1032, 383] on p "Storage" at bounding box center [665, 388] width 1151 height 19
click at [55, 151] on link at bounding box center [37, 154] width 40 height 40
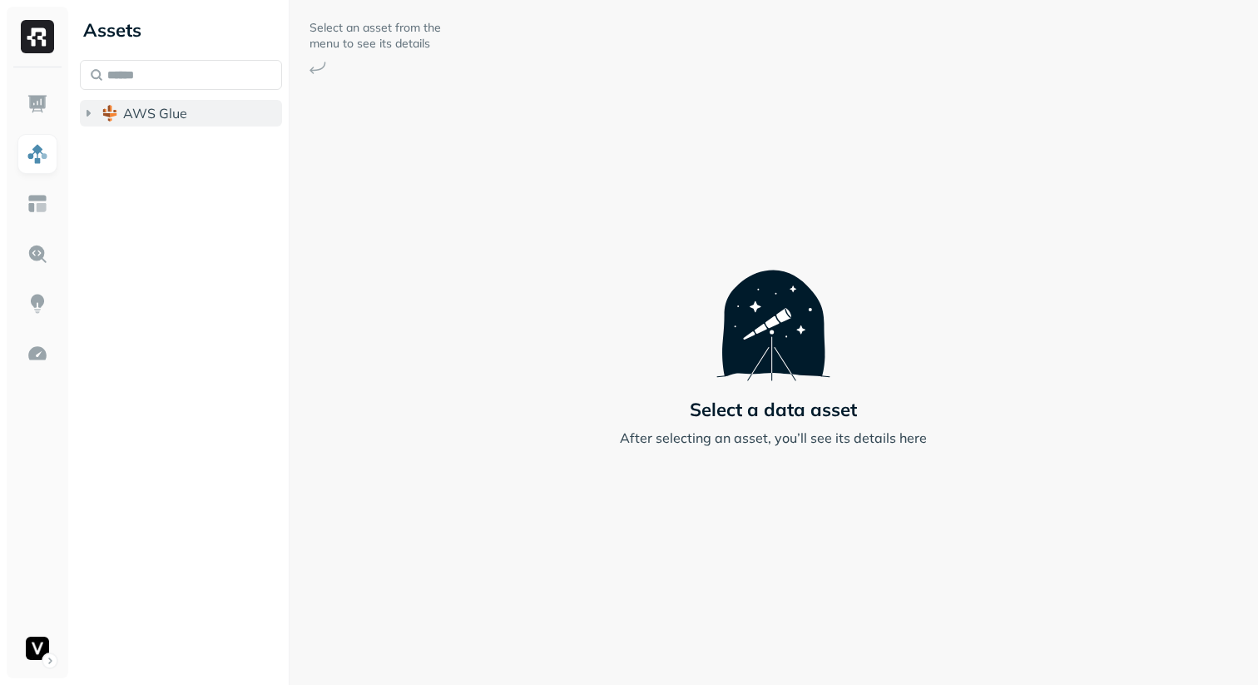
click at [205, 113] on button "AWS Glue" at bounding box center [181, 113] width 202 height 27
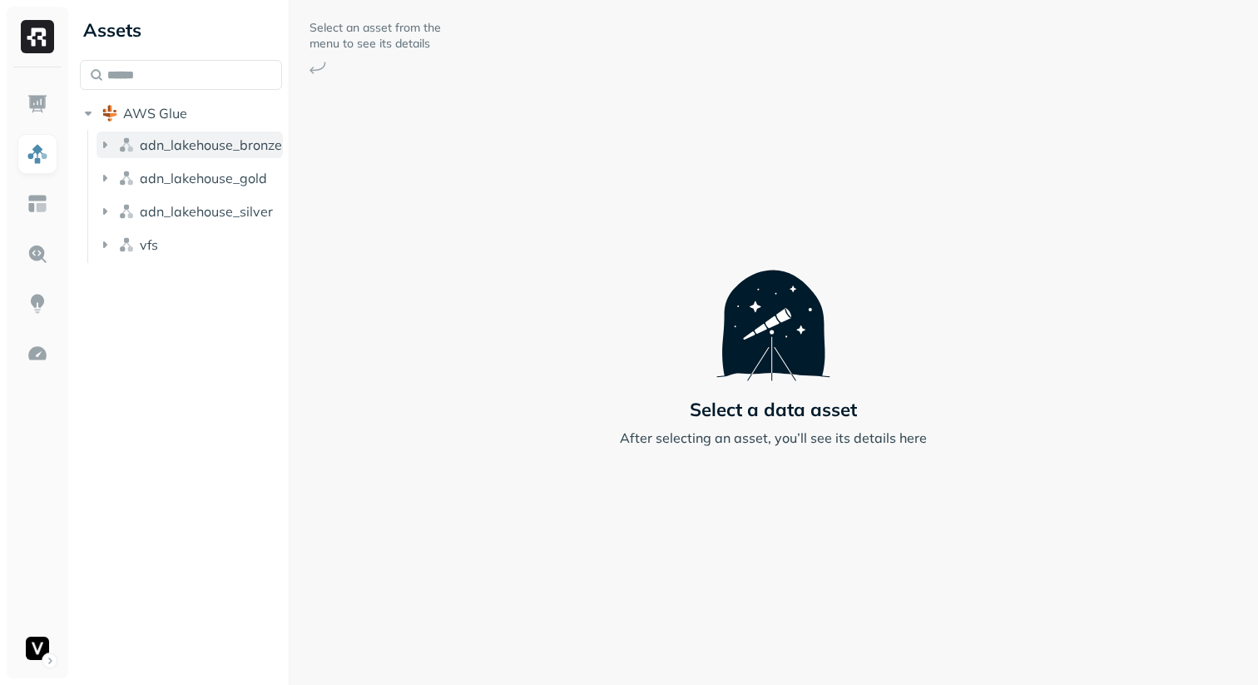
click at [200, 149] on span "adn_lakehouse_bronze" at bounding box center [211, 144] width 142 height 17
click at [200, 166] on button "Tables ( 52 )" at bounding box center [198, 176] width 171 height 27
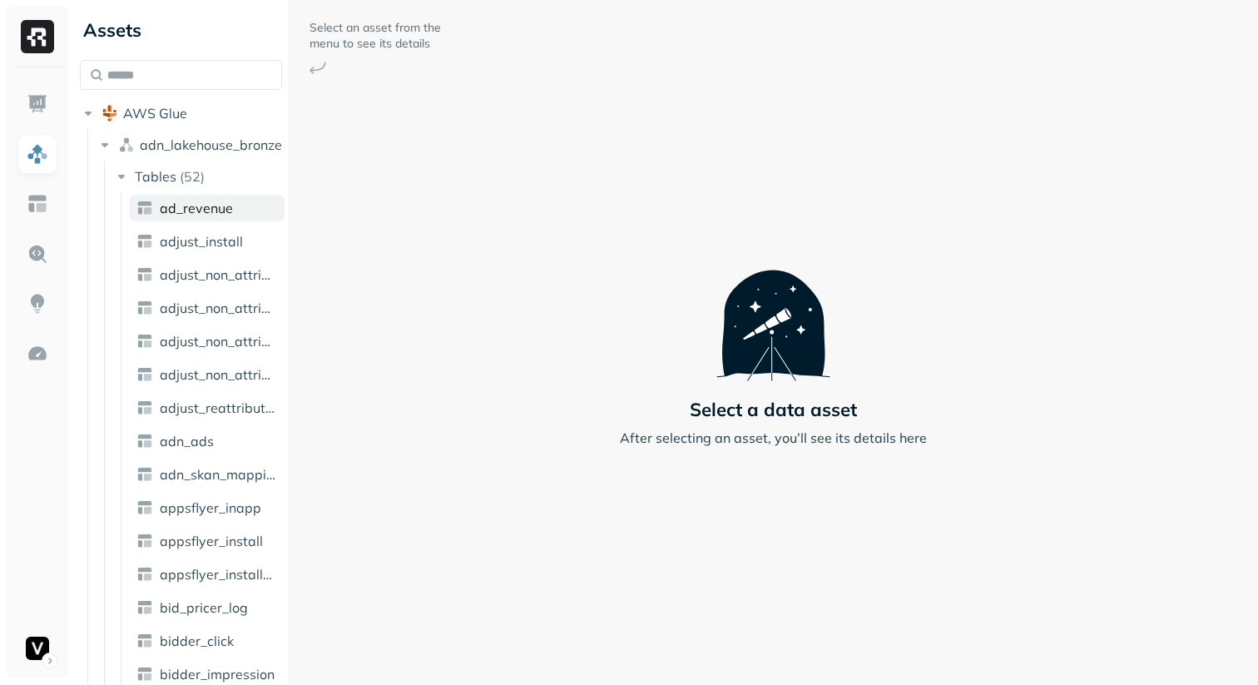
click at [200, 217] on link "ad_revenue" at bounding box center [207, 208] width 155 height 27
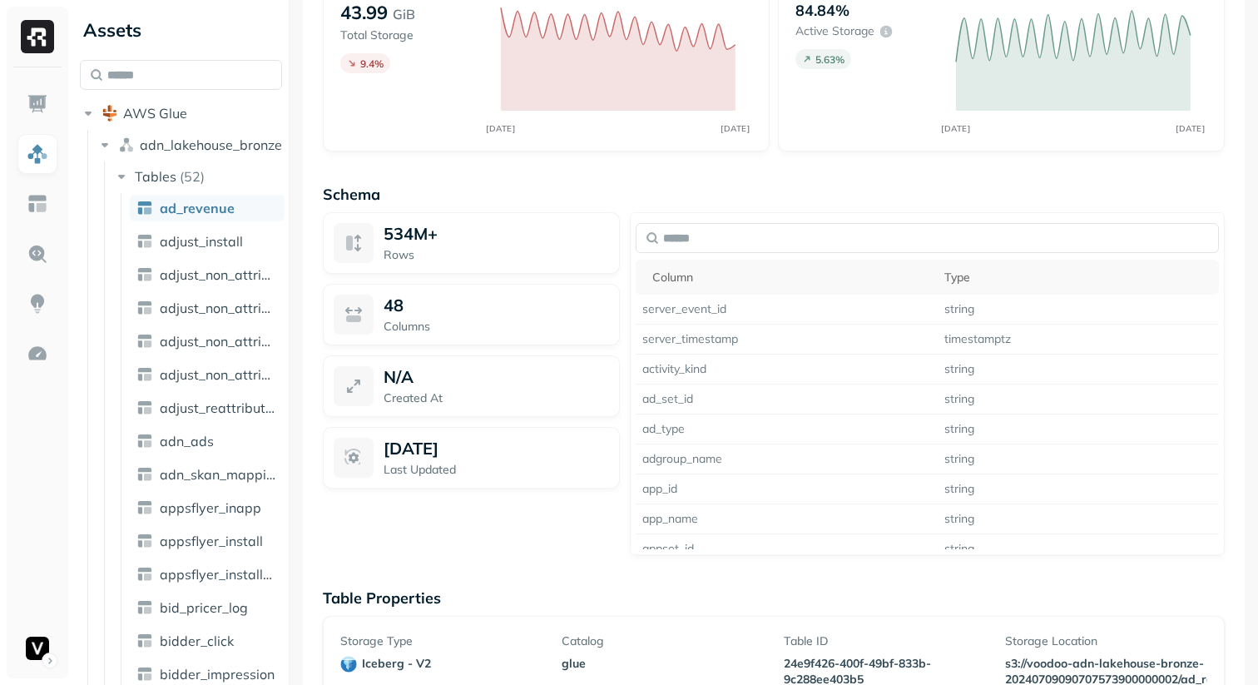
scroll to position [1268, 0]
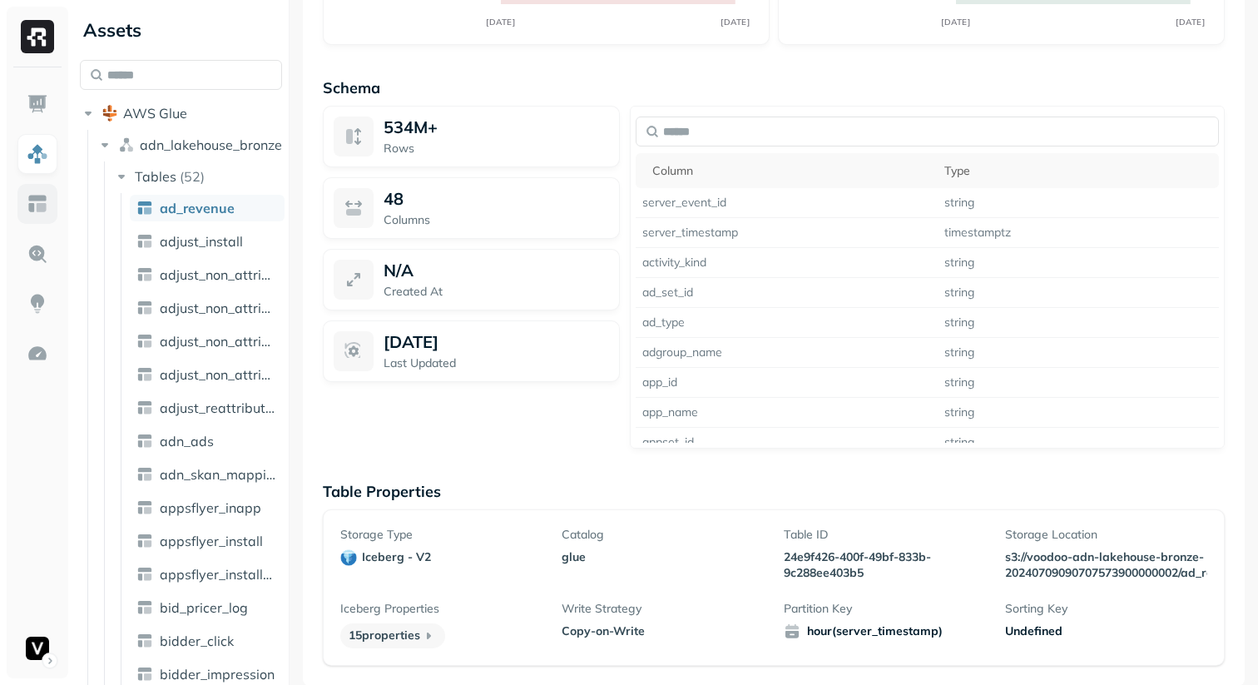
click at [39, 210] on img at bounding box center [38, 204] width 22 height 22
click at [38, 238] on link at bounding box center [37, 254] width 40 height 40
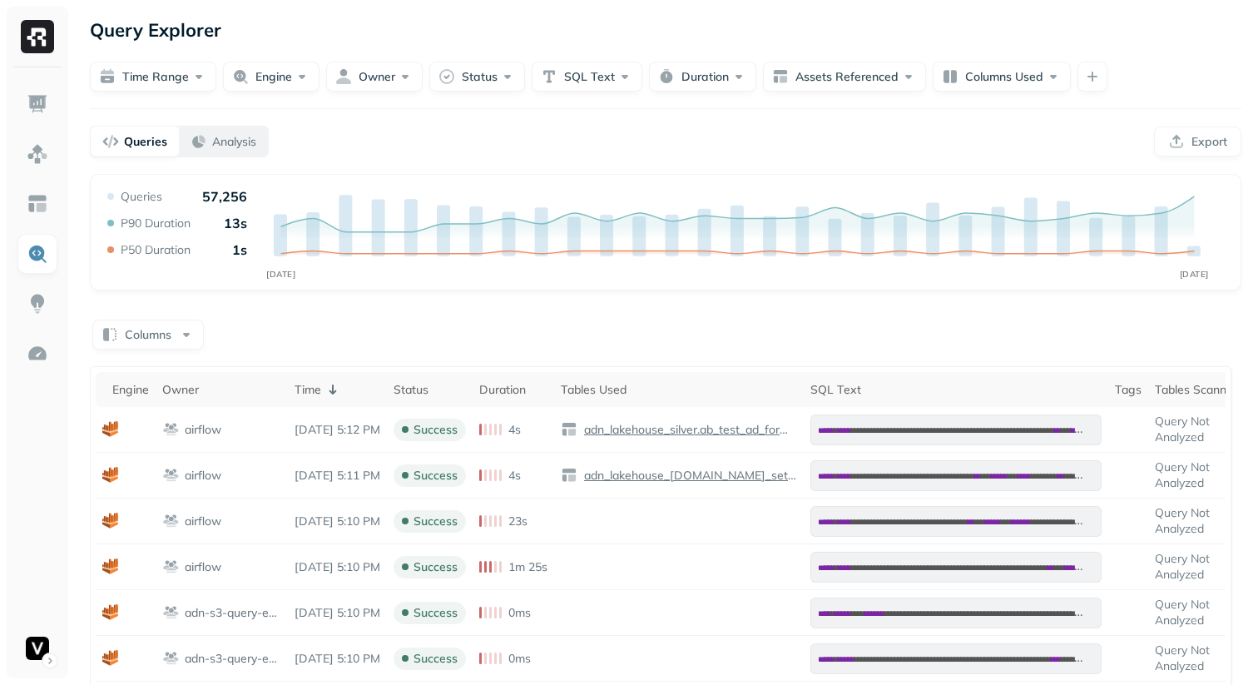
click at [209, 150] on button "Analysis" at bounding box center [223, 141] width 89 height 30
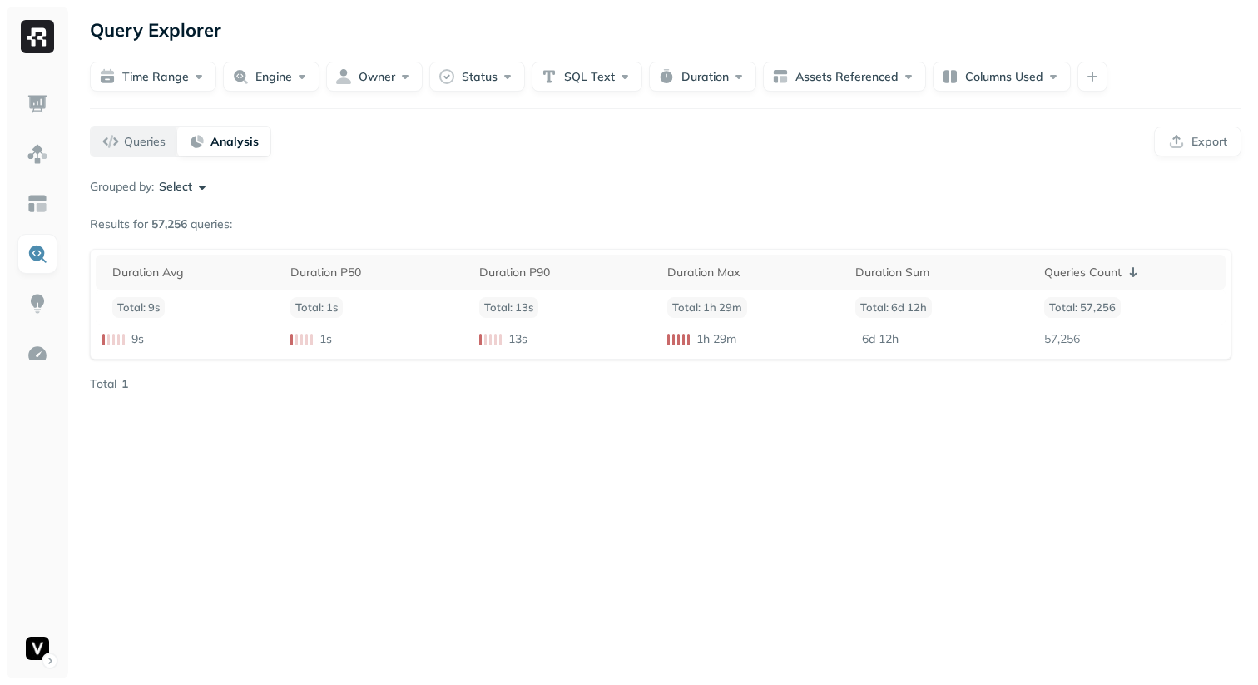
click at [151, 145] on p "Queries" at bounding box center [145, 142] width 42 height 16
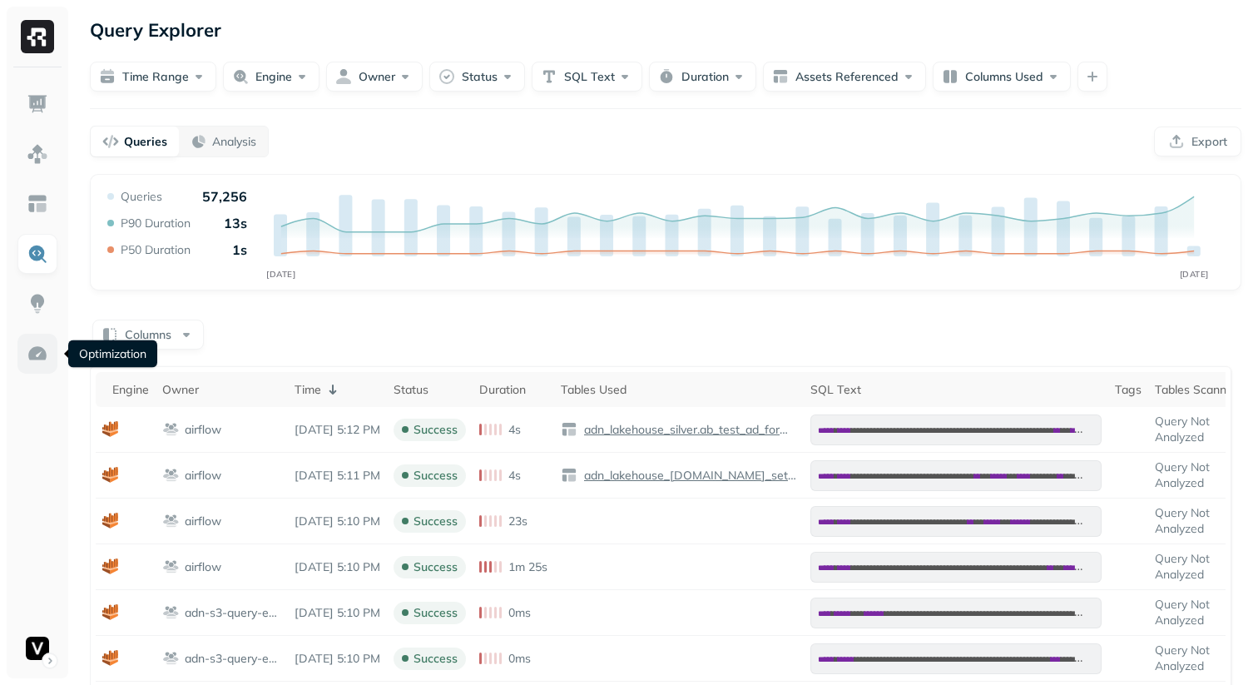
click at [45, 361] on img at bounding box center [38, 354] width 22 height 22
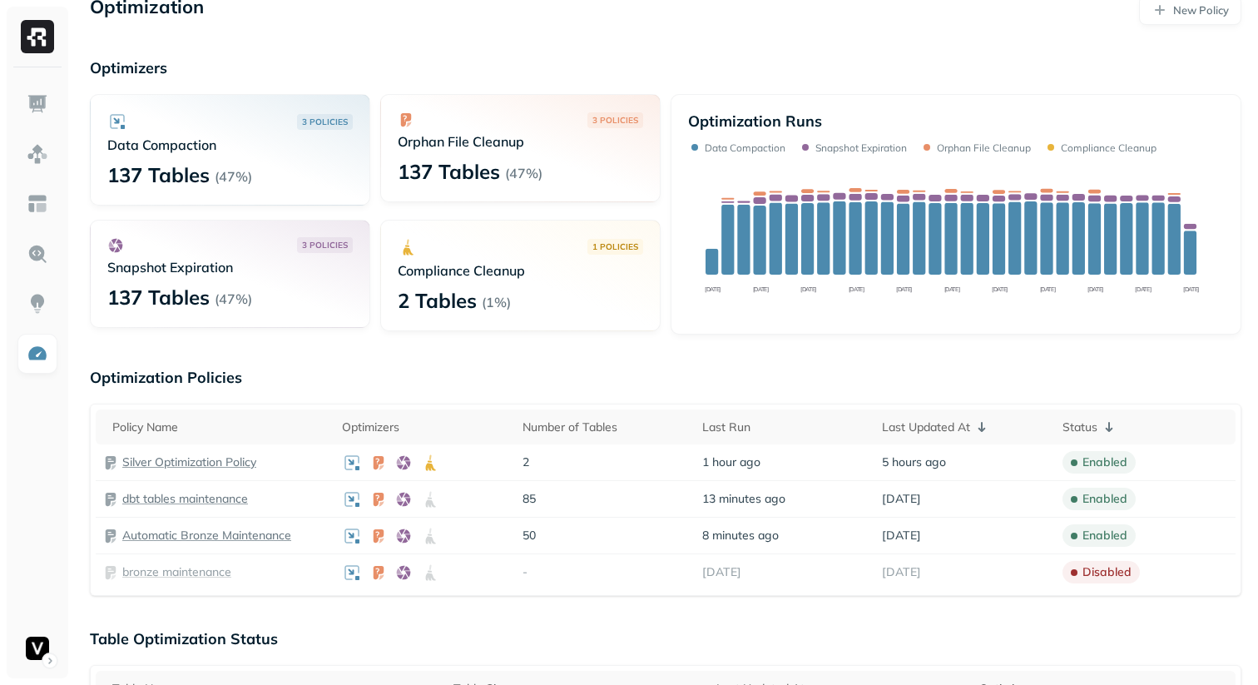
scroll to position [25, 0]
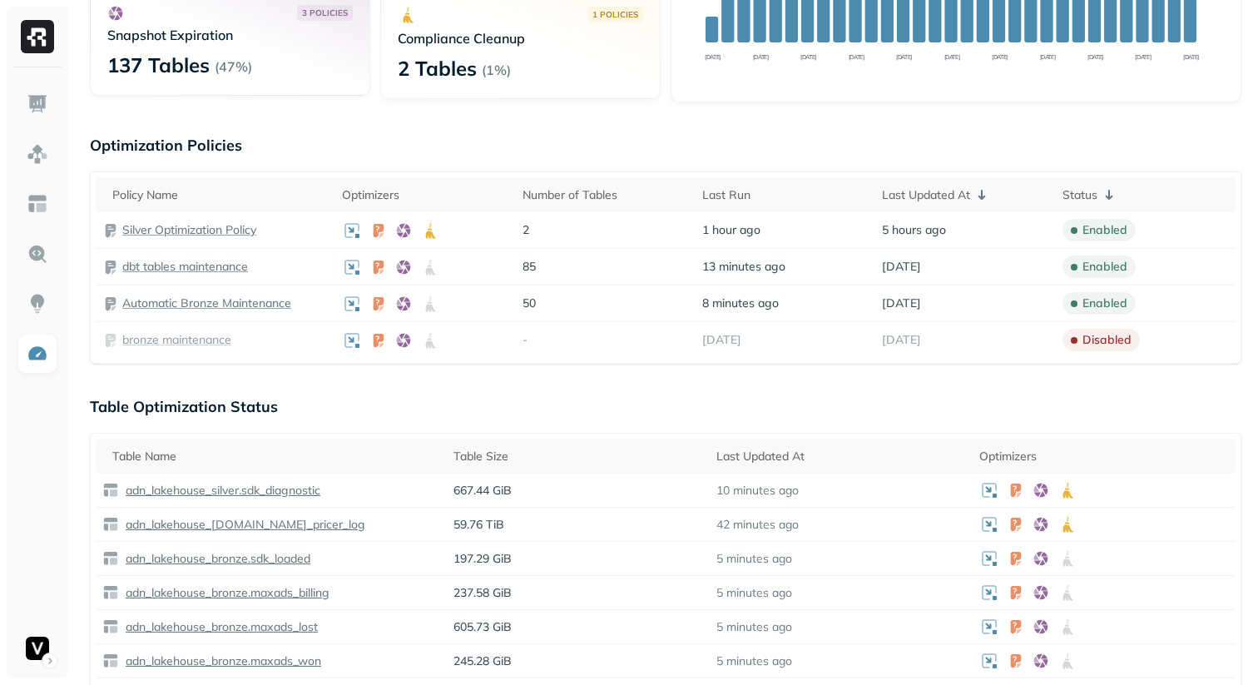
scroll to position [287, 0]
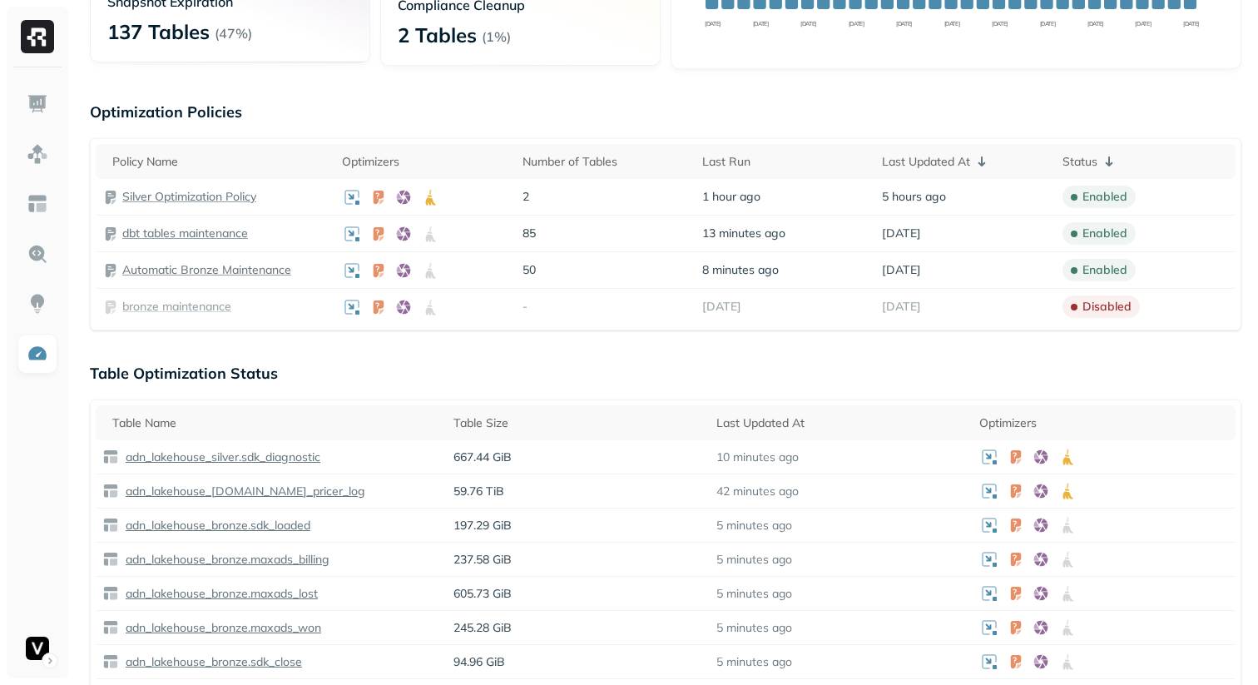
click at [419, 364] on p "Table Optimization Status" at bounding box center [665, 373] width 1151 height 19
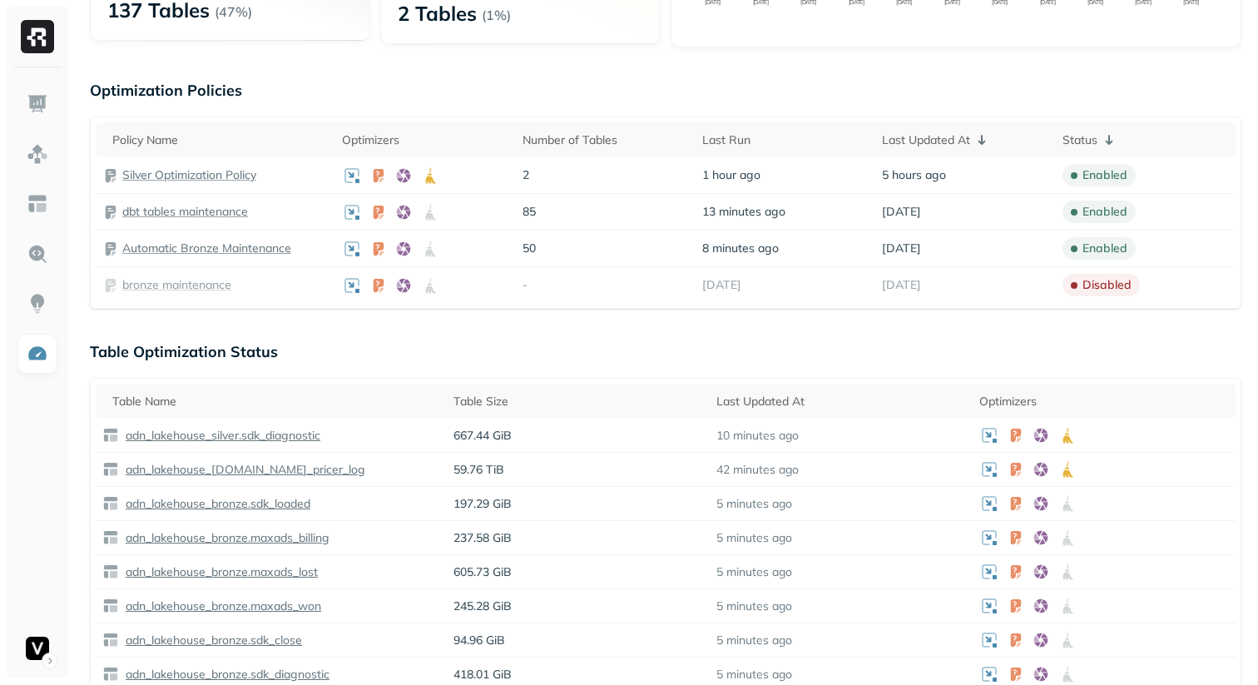
click at [443, 348] on p "Table Optimization Status" at bounding box center [665, 351] width 1151 height 19
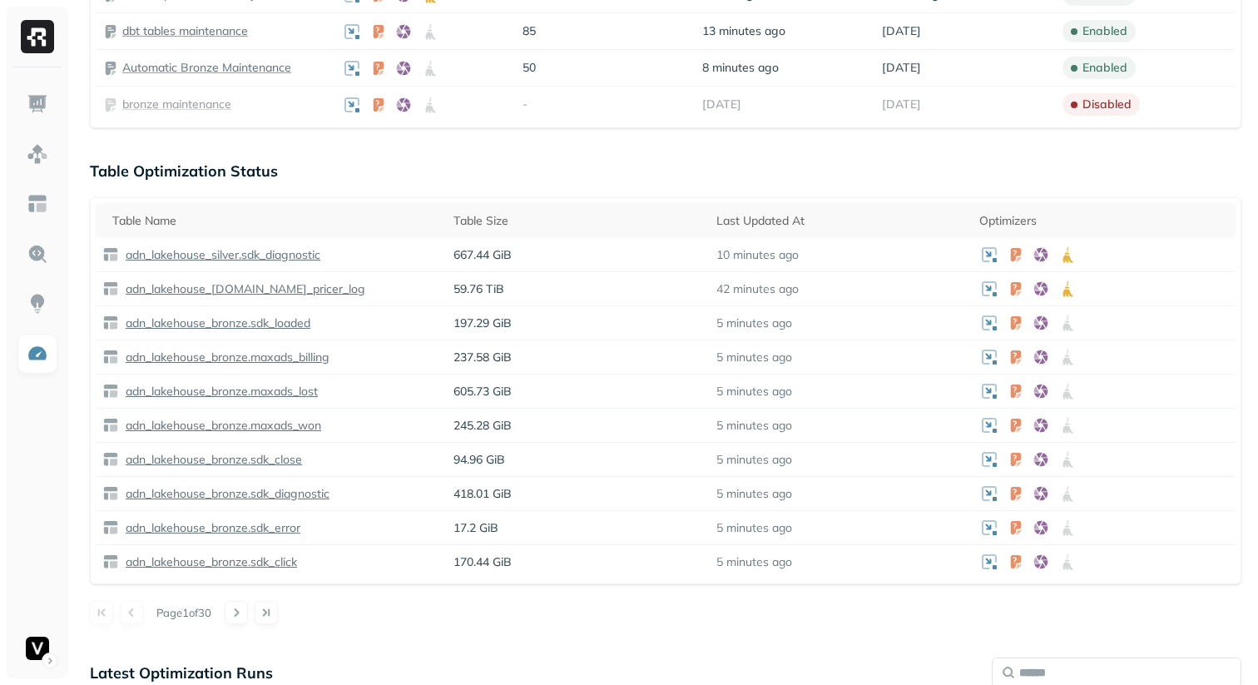
scroll to position [514, 0]
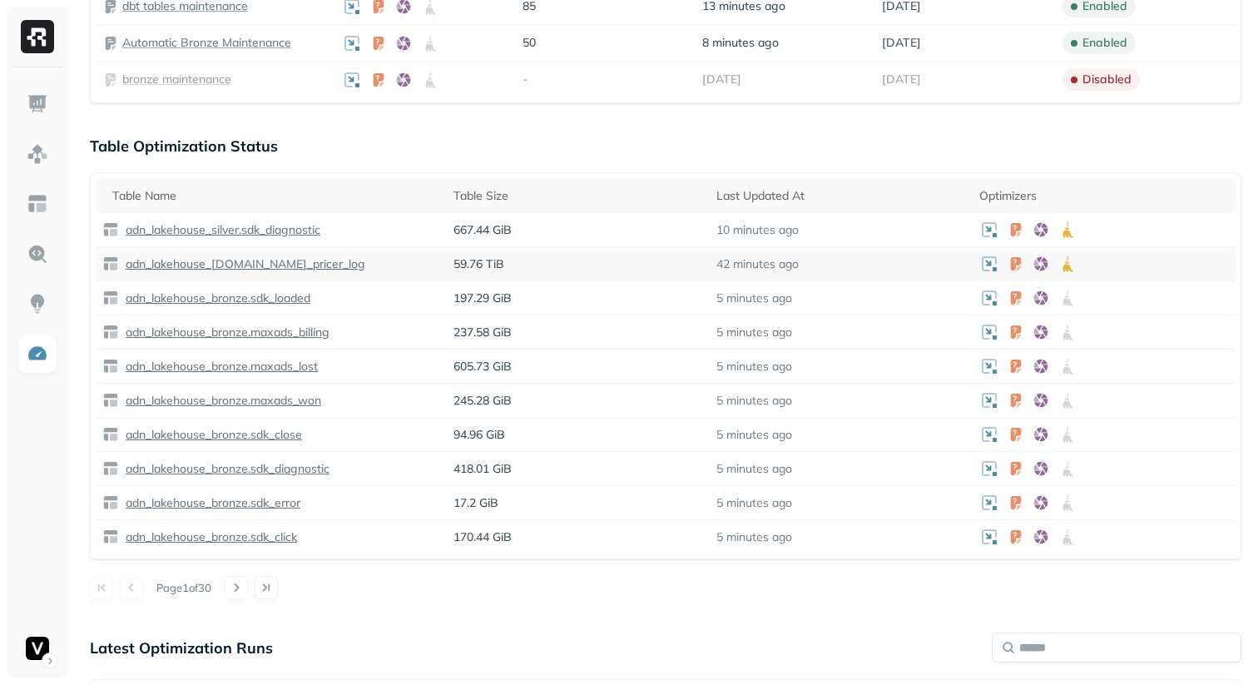
click at [260, 263] on p "adn_lakehouse_[DOMAIN_NAME]_pricer_log" at bounding box center [243, 264] width 243 height 16
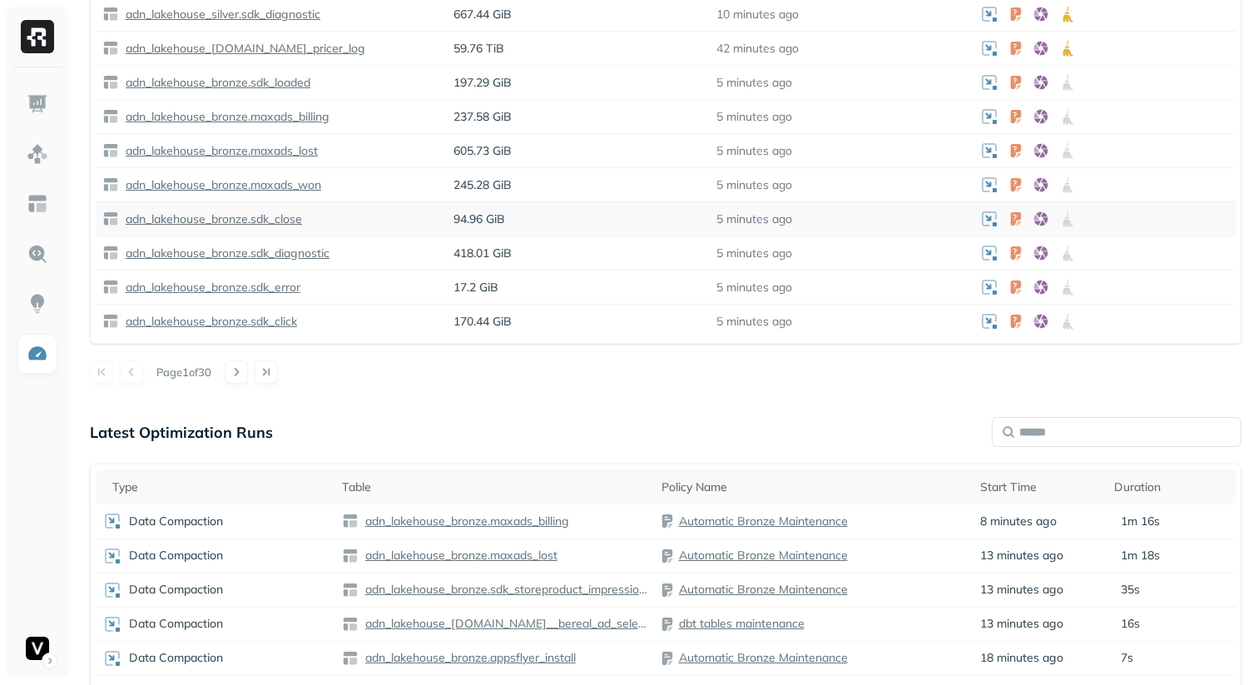
scroll to position [855, 0]
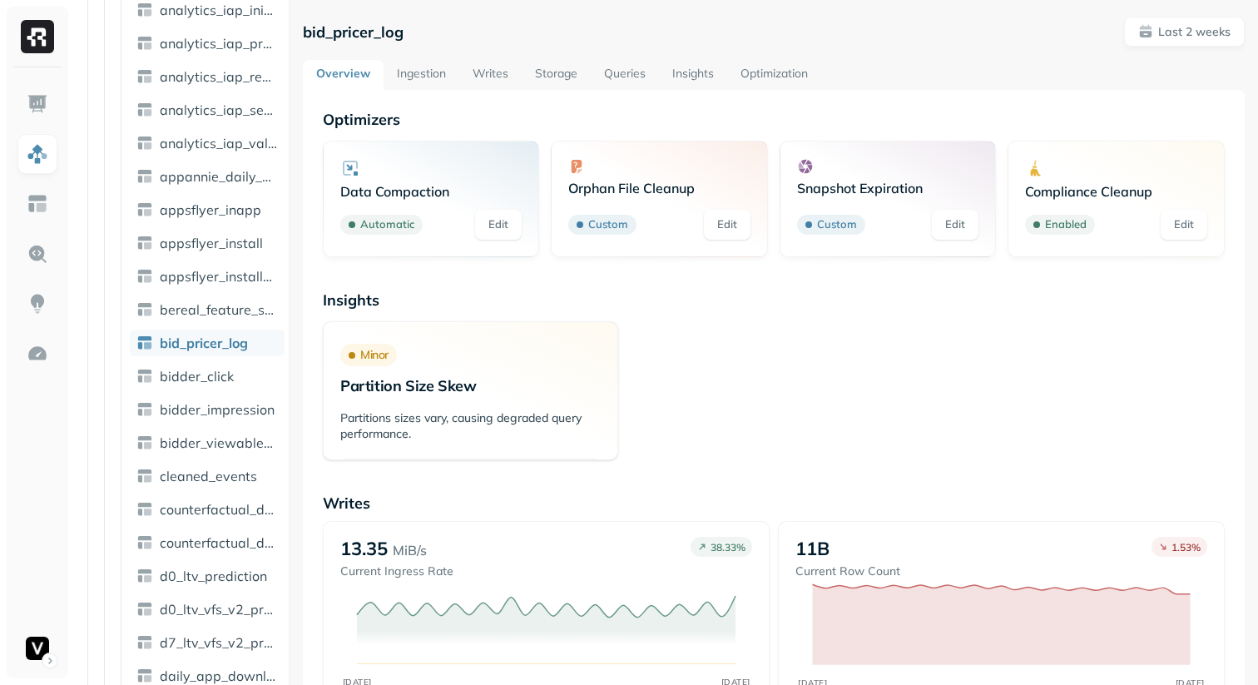
click at [749, 78] on link "Optimization" at bounding box center [774, 75] width 94 height 30
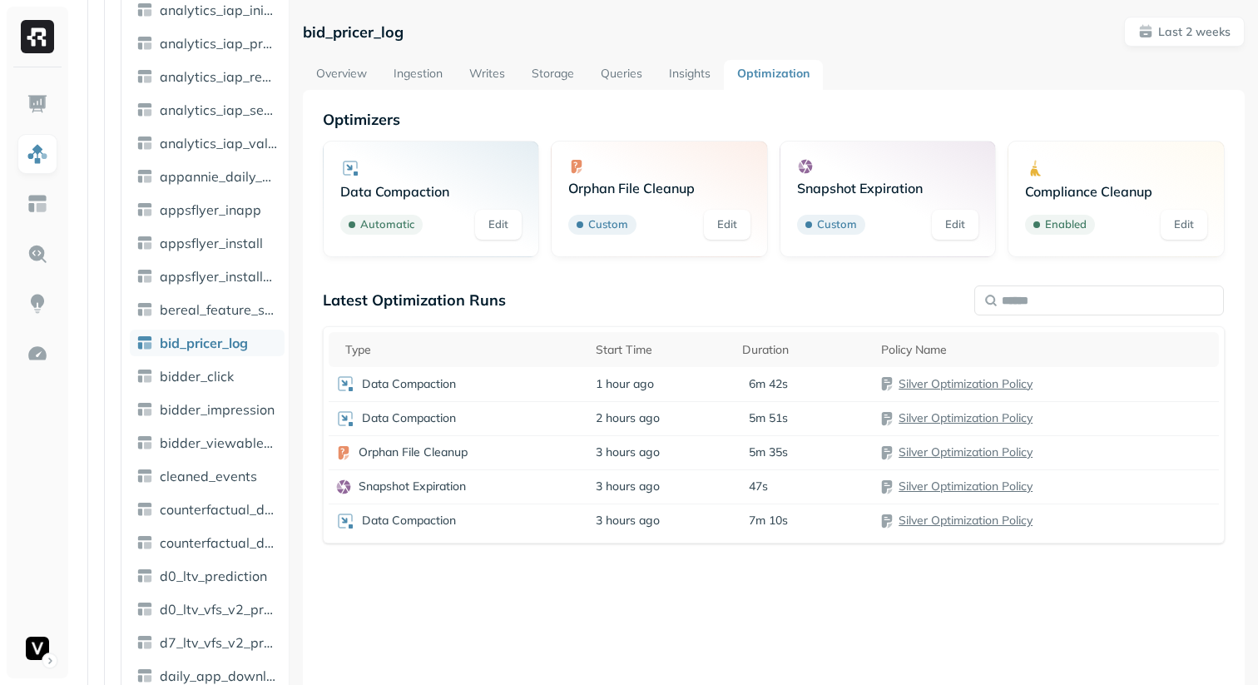
click at [761, 112] on p "Optimizers" at bounding box center [774, 119] width 902 height 19
click at [506, 109] on div "Optimizers Data Compaction Automatic Edit Orphan File Cleanup Custom Edit Snaps…" at bounding box center [774, 432] width 942 height 685
click at [545, 76] on link "Storage" at bounding box center [552, 75] width 69 height 30
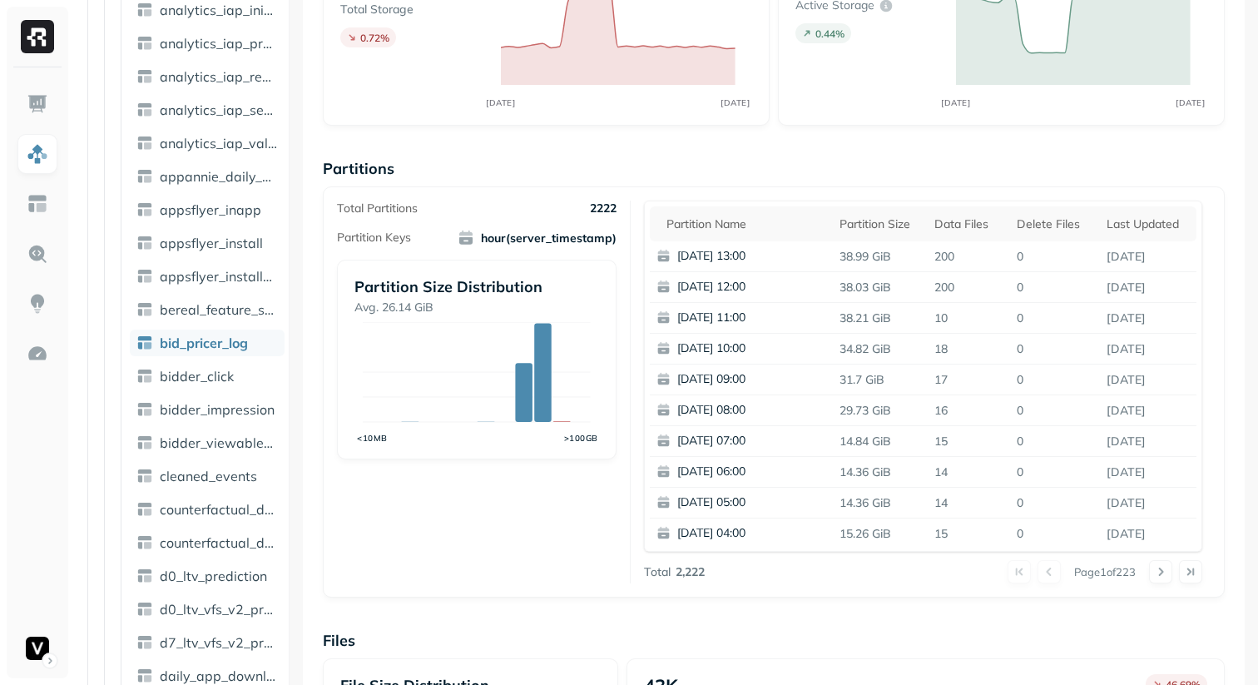
scroll to position [198, 0]
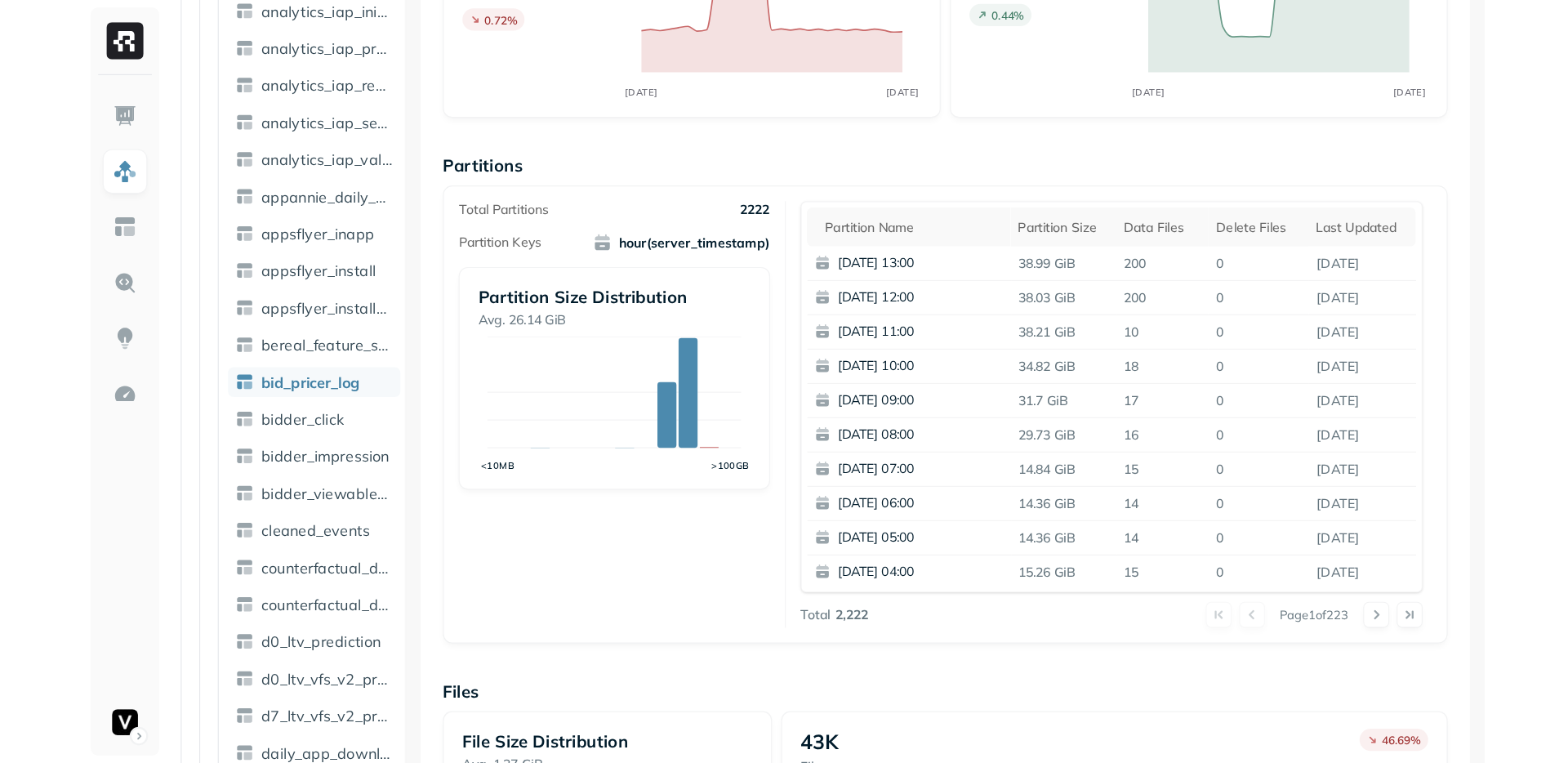
scroll to position [225, 0]
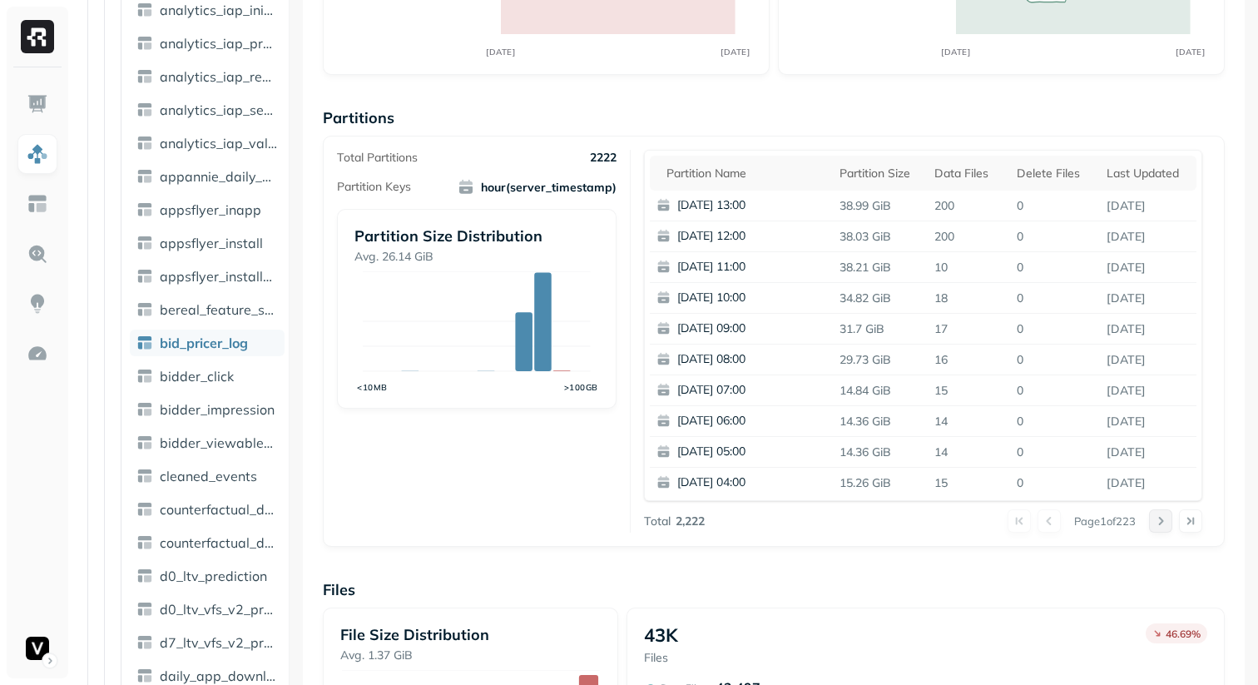
click at [1163, 520] on button at bounding box center [1160, 520] width 23 height 23
click at [1159, 517] on button at bounding box center [1160, 520] width 23 height 23
click at [1165, 517] on button at bounding box center [1160, 520] width 23 height 23
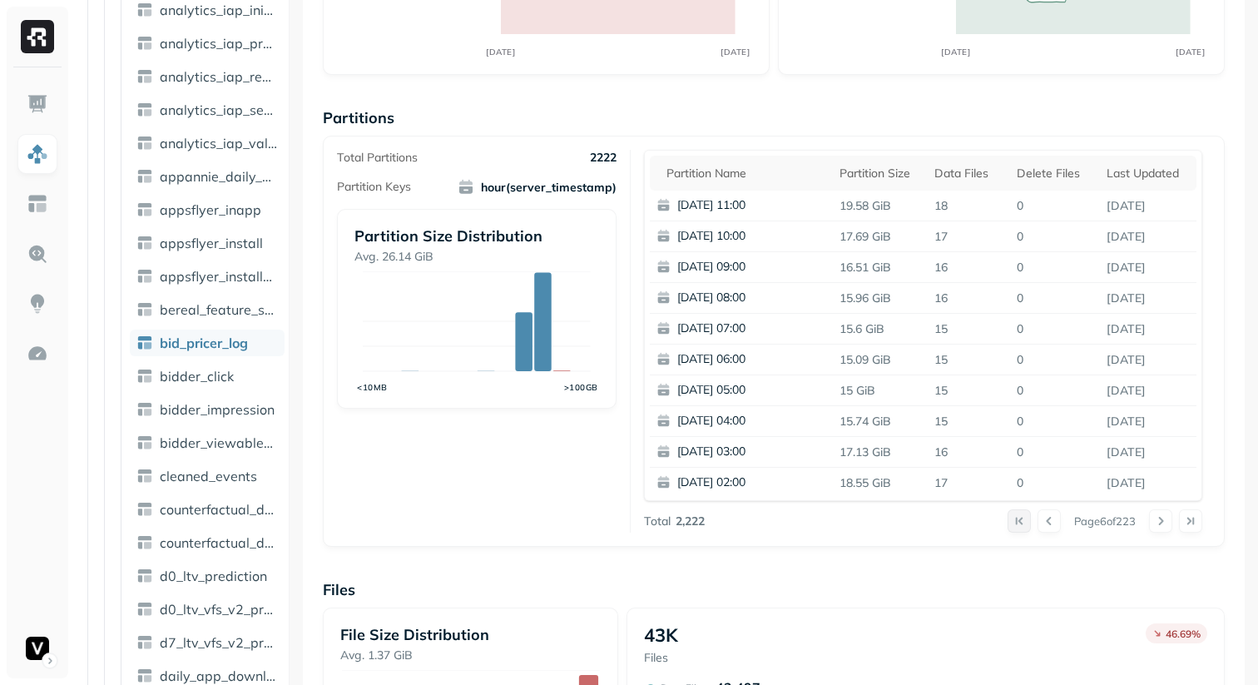
click at [1007, 527] on button at bounding box center [1018, 520] width 23 height 23
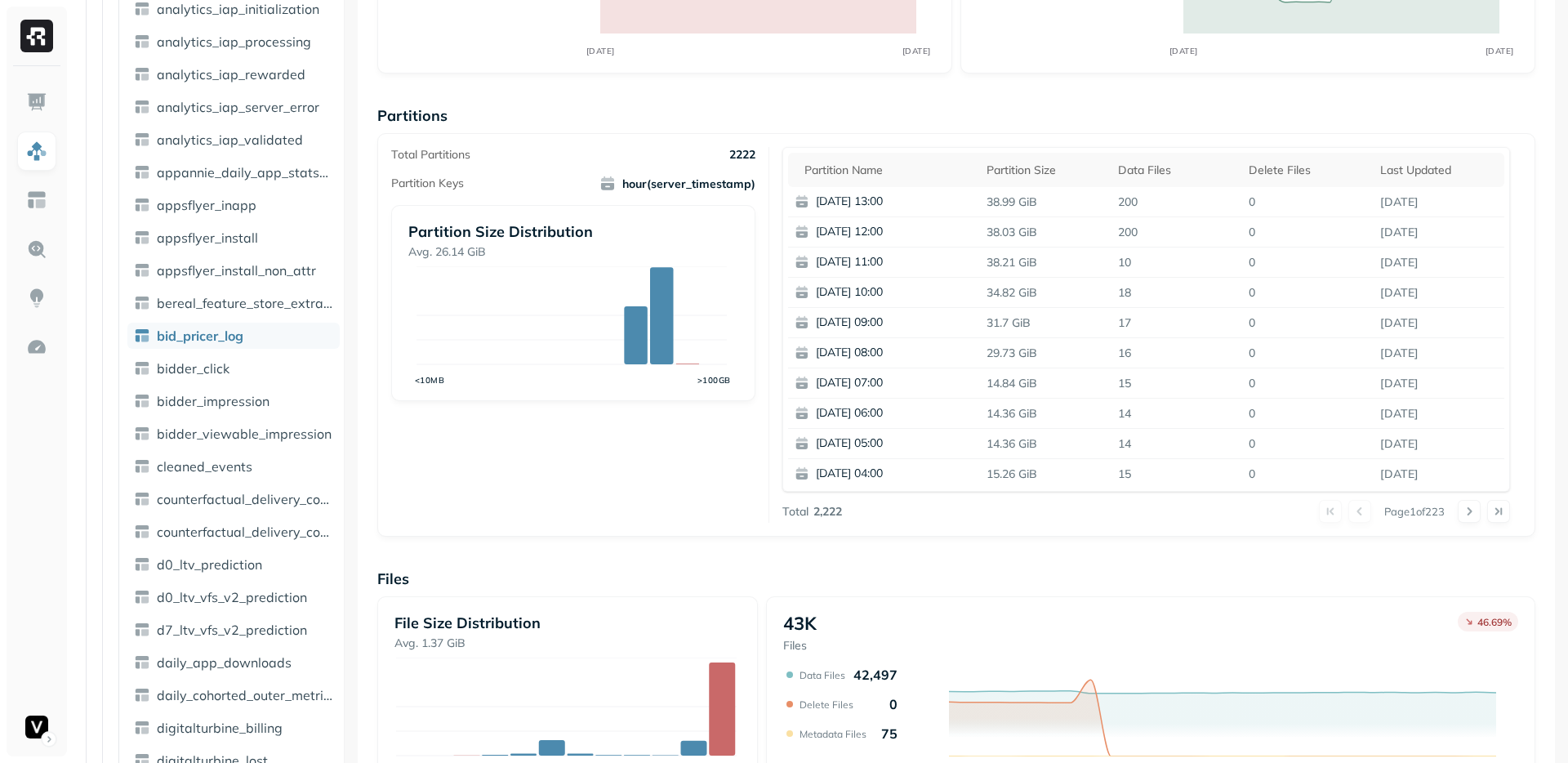
click at [937, 580] on p "Files" at bounding box center [956, 578] width 1159 height 19
click at [936, 580] on p "Files" at bounding box center [956, 578] width 1159 height 19
click at [994, 263] on p "38.21 GiB" at bounding box center [1046, 262] width 132 height 28
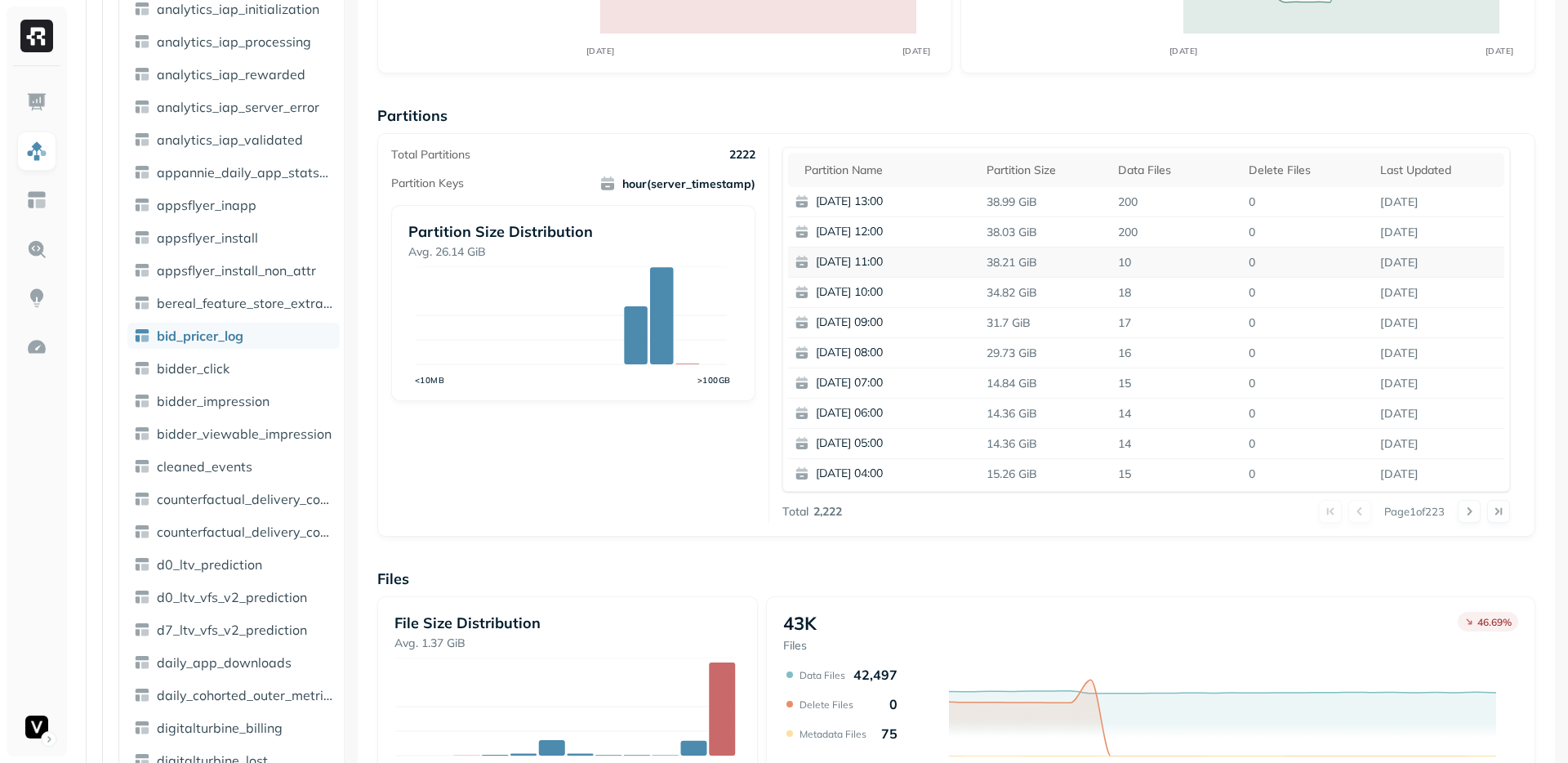
click at [1006, 257] on p "38.21 GiB" at bounding box center [1046, 262] width 132 height 28
drag, startPoint x: 1006, startPoint y: 257, endPoint x: 1165, endPoint y: 270, distance: 159.5
click at [1165, 270] on tr "[DATE] 11:00 38.21 GiB 10 0 [DATE]" at bounding box center [1147, 262] width 717 height 30
click at [1165, 270] on p "10" at bounding box center [1177, 262] width 132 height 28
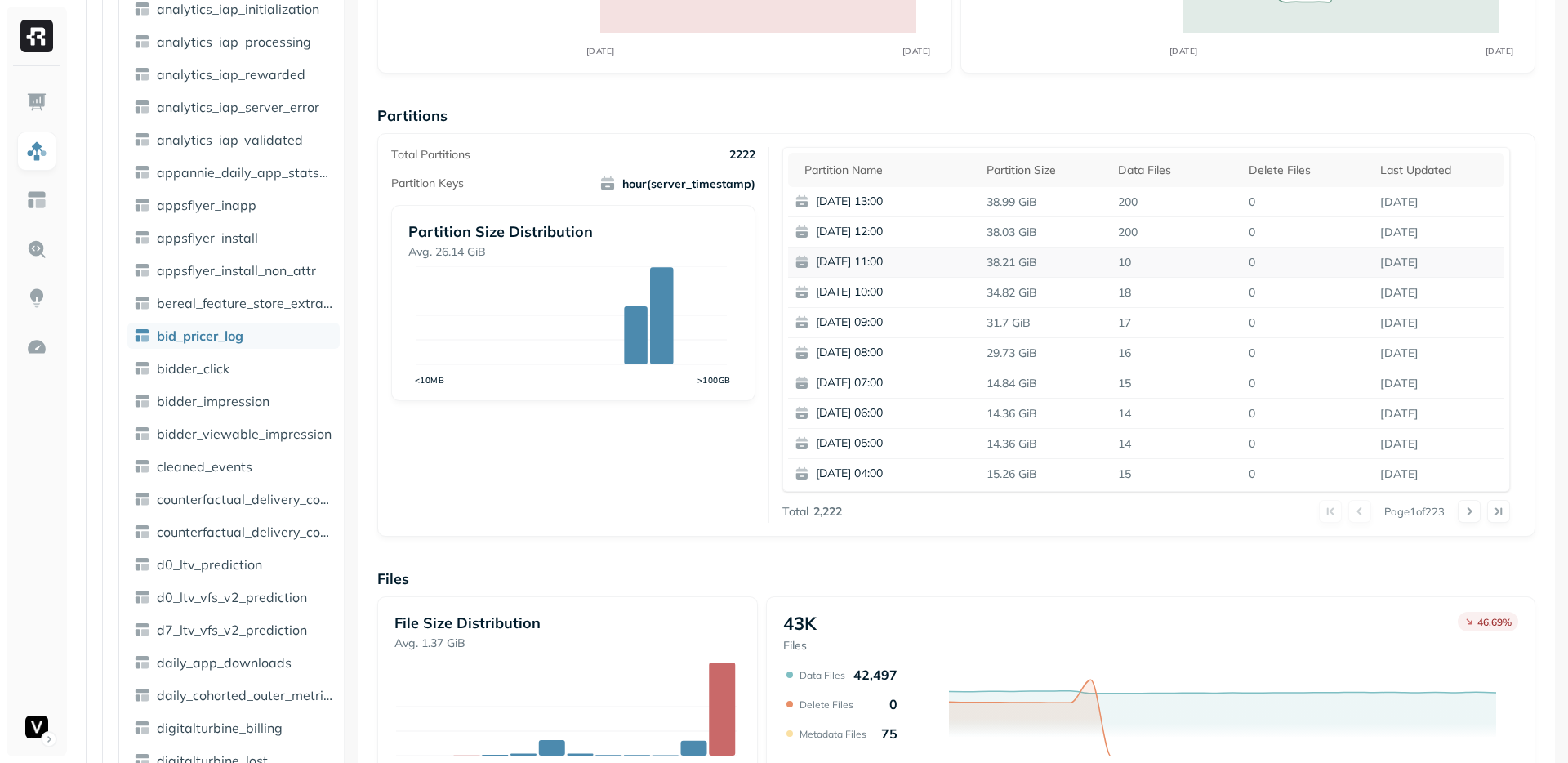
click at [1165, 270] on p "10" at bounding box center [1177, 262] width 132 height 28
drag, startPoint x: 1165, startPoint y: 270, endPoint x: 1009, endPoint y: 270, distance: 156.0
click at [1009, 270] on tr "[DATE] 11:00 38.21 GiB 10 0 [DATE]" at bounding box center [1147, 262] width 717 height 30
click at [1006, 267] on p "38.21 GiB" at bounding box center [1046, 262] width 132 height 28
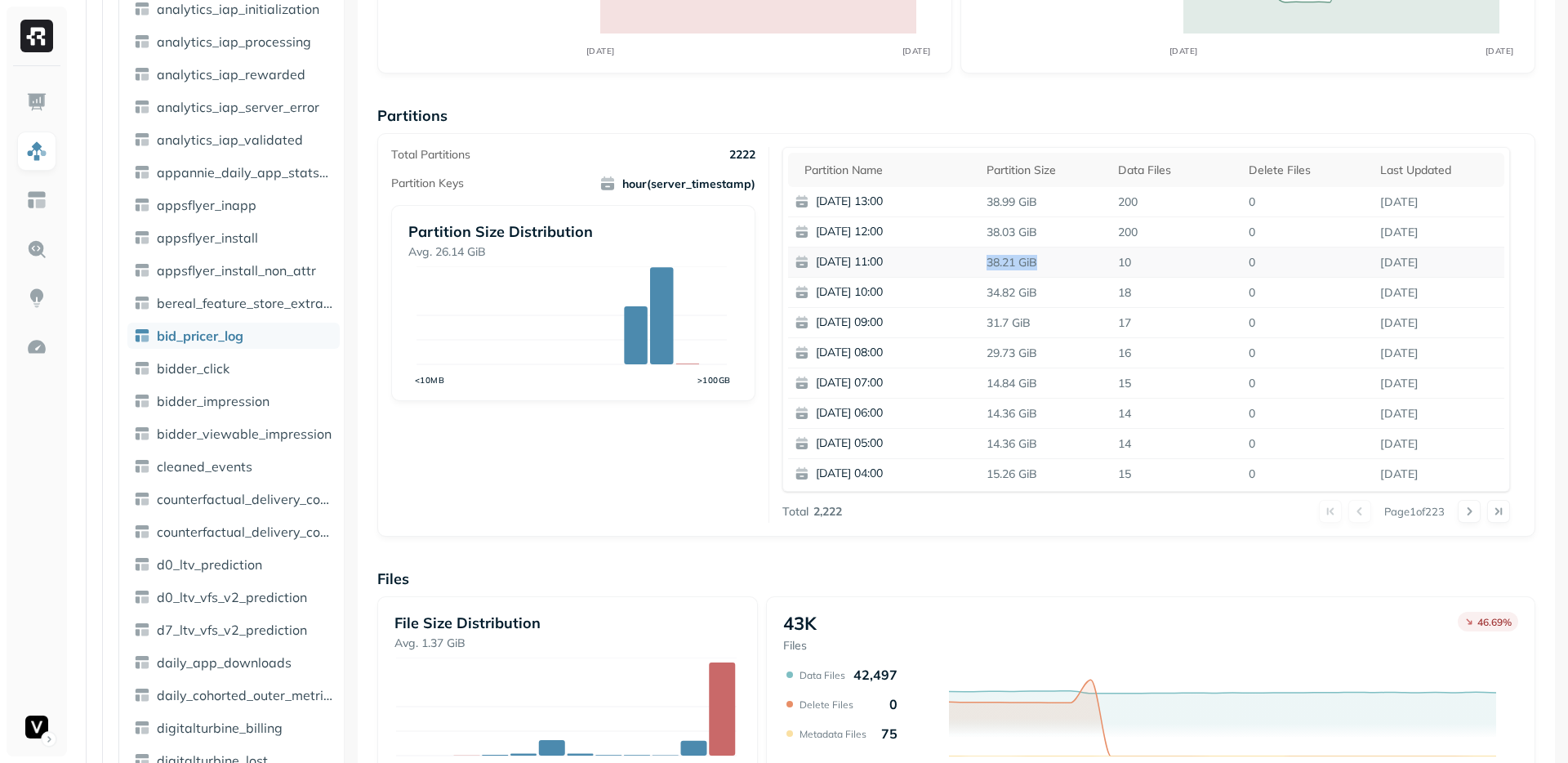
click at [1006, 267] on p "38.21 GiB" at bounding box center [1046, 262] width 132 height 28
click at [967, 388] on p "[DATE] 07:00" at bounding box center [894, 383] width 158 height 17
drag, startPoint x: 967, startPoint y: 388, endPoint x: 1184, endPoint y: 393, distance: 217.1
click at [1184, 393] on tr "[DATE] 07:00 14.84 GiB 15 0 [DATE]" at bounding box center [1147, 383] width 717 height 30
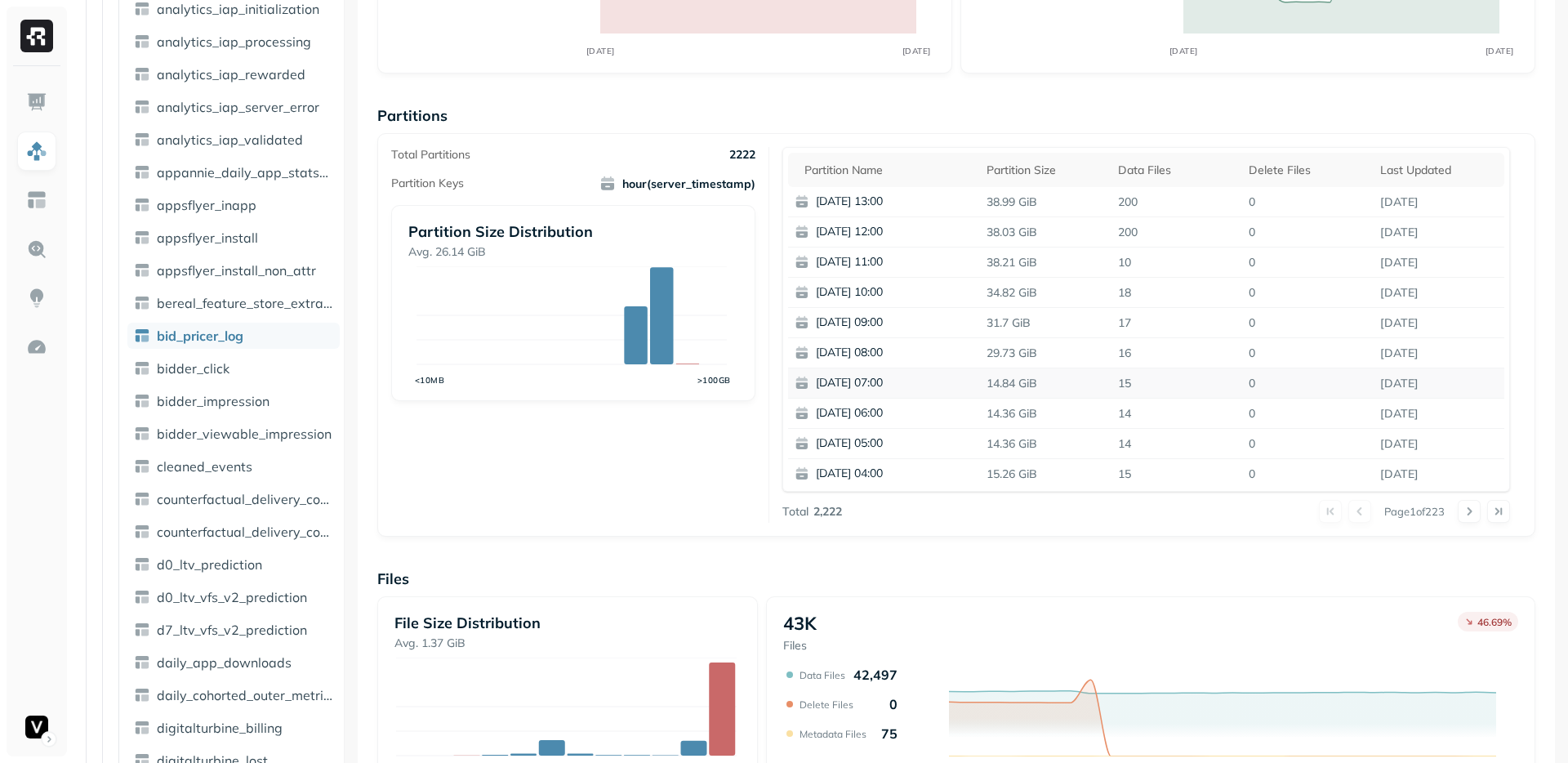
click at [1184, 393] on p "15" at bounding box center [1177, 383] width 132 height 28
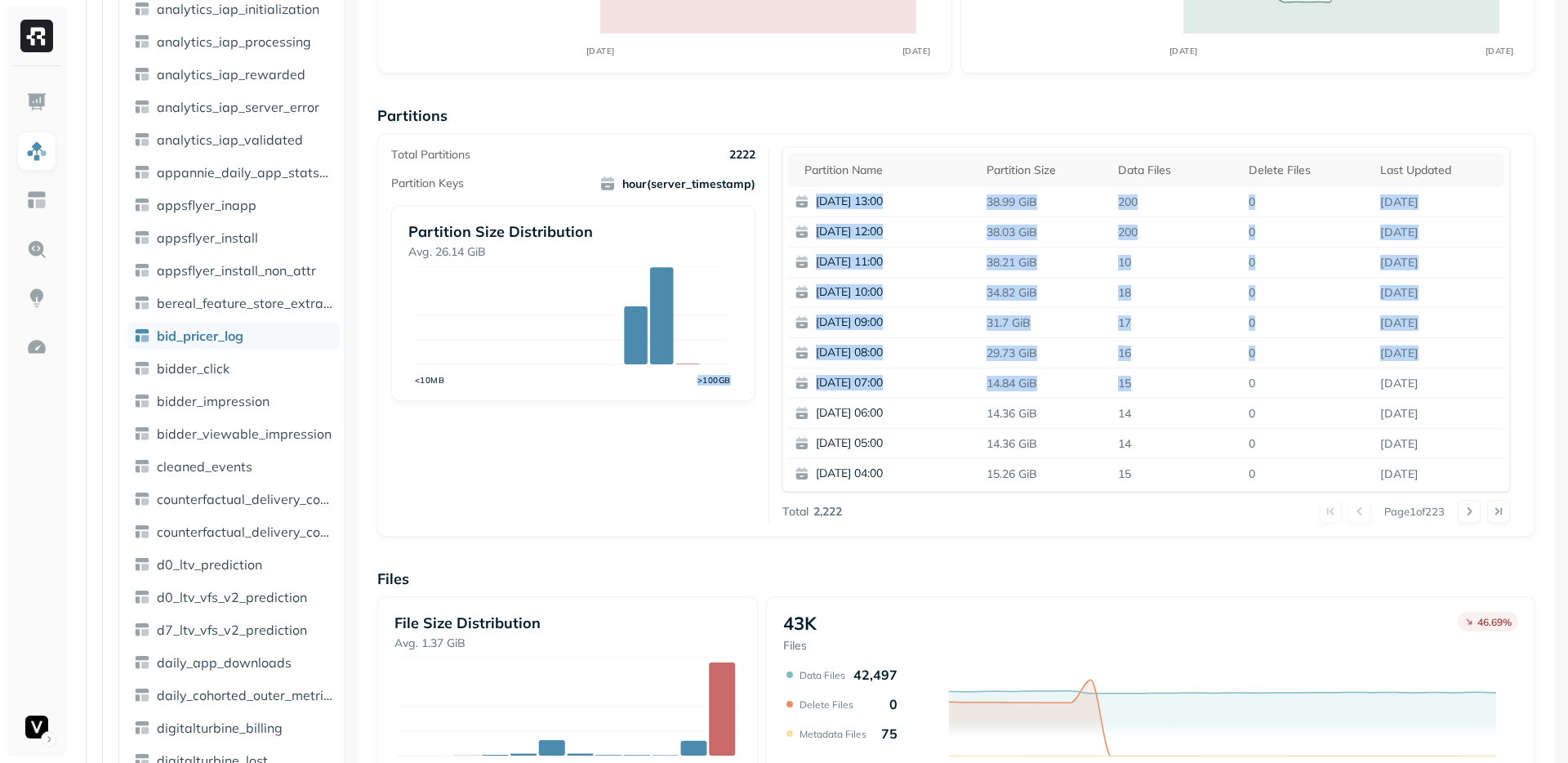
drag, startPoint x: 1184, startPoint y: 393, endPoint x: 770, endPoint y: 386, distance: 414.1
click at [770, 386] on div "Total Partitions 2222 Partition Keys hour(server_timestamp) Partition Size Dist…" at bounding box center [955, 335] width 1130 height 376
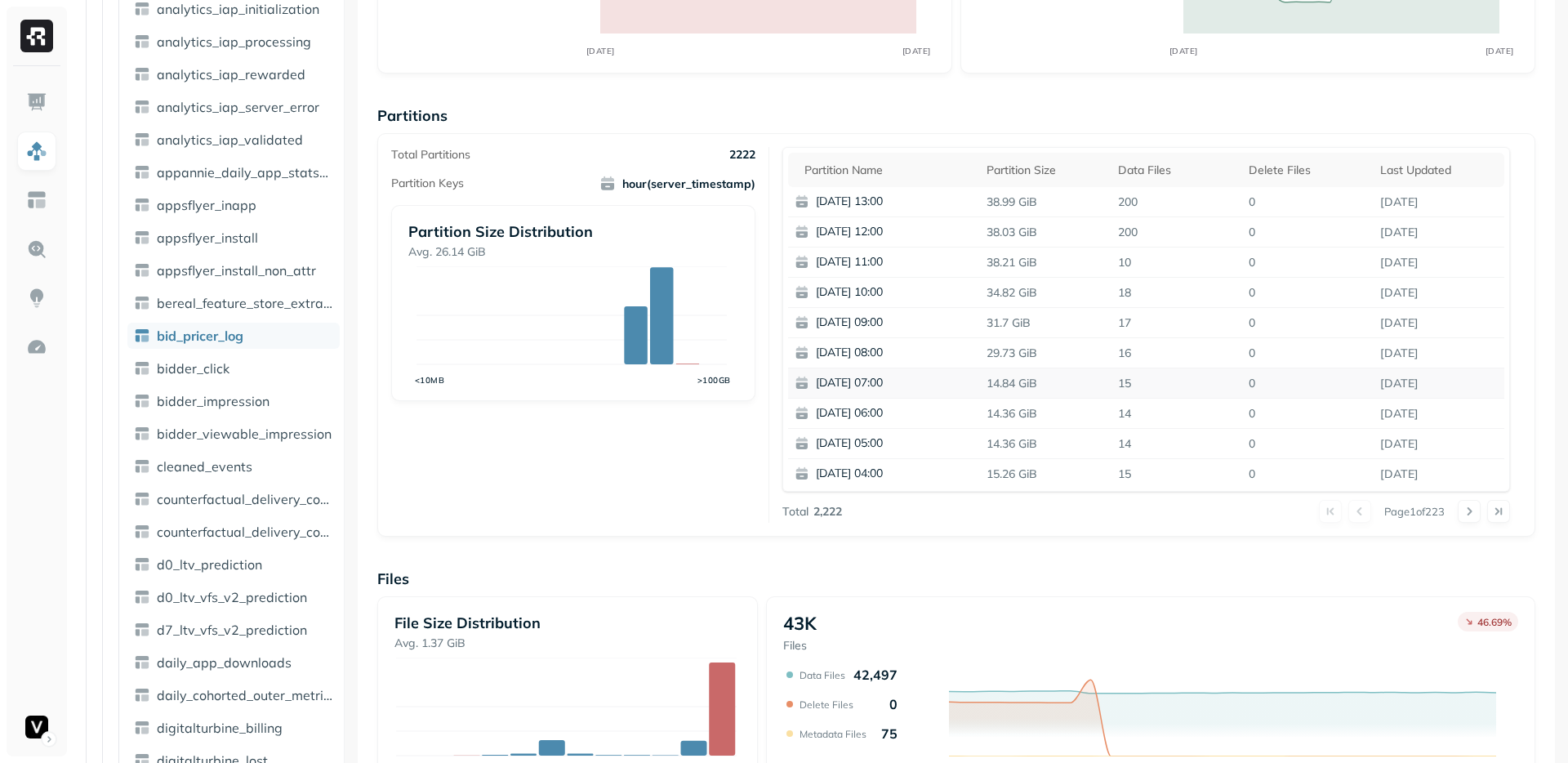
click at [1234, 386] on p "[DATE]" at bounding box center [1439, 383] width 132 height 28
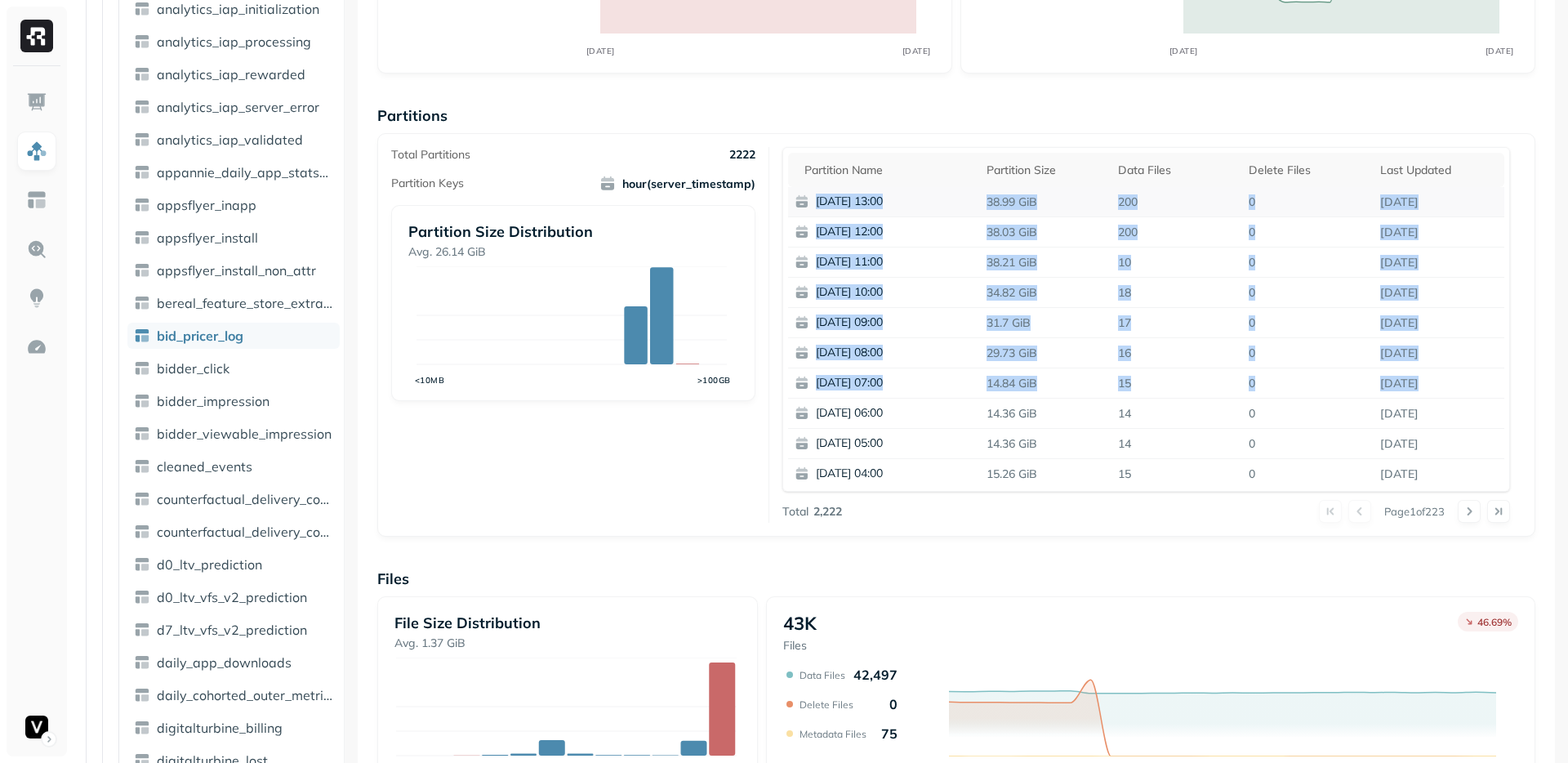
drag, startPoint x: 1402, startPoint y: 386, endPoint x: 817, endPoint y: 197, distance: 614.8
click at [817, 196] on tbody "[DATE] 13:00 38.99 GiB 200 0 [DATE] [DATE] 12:00 38.03 GiB 200 0 [DATE] [DATE] …" at bounding box center [1147, 338] width 717 height 301
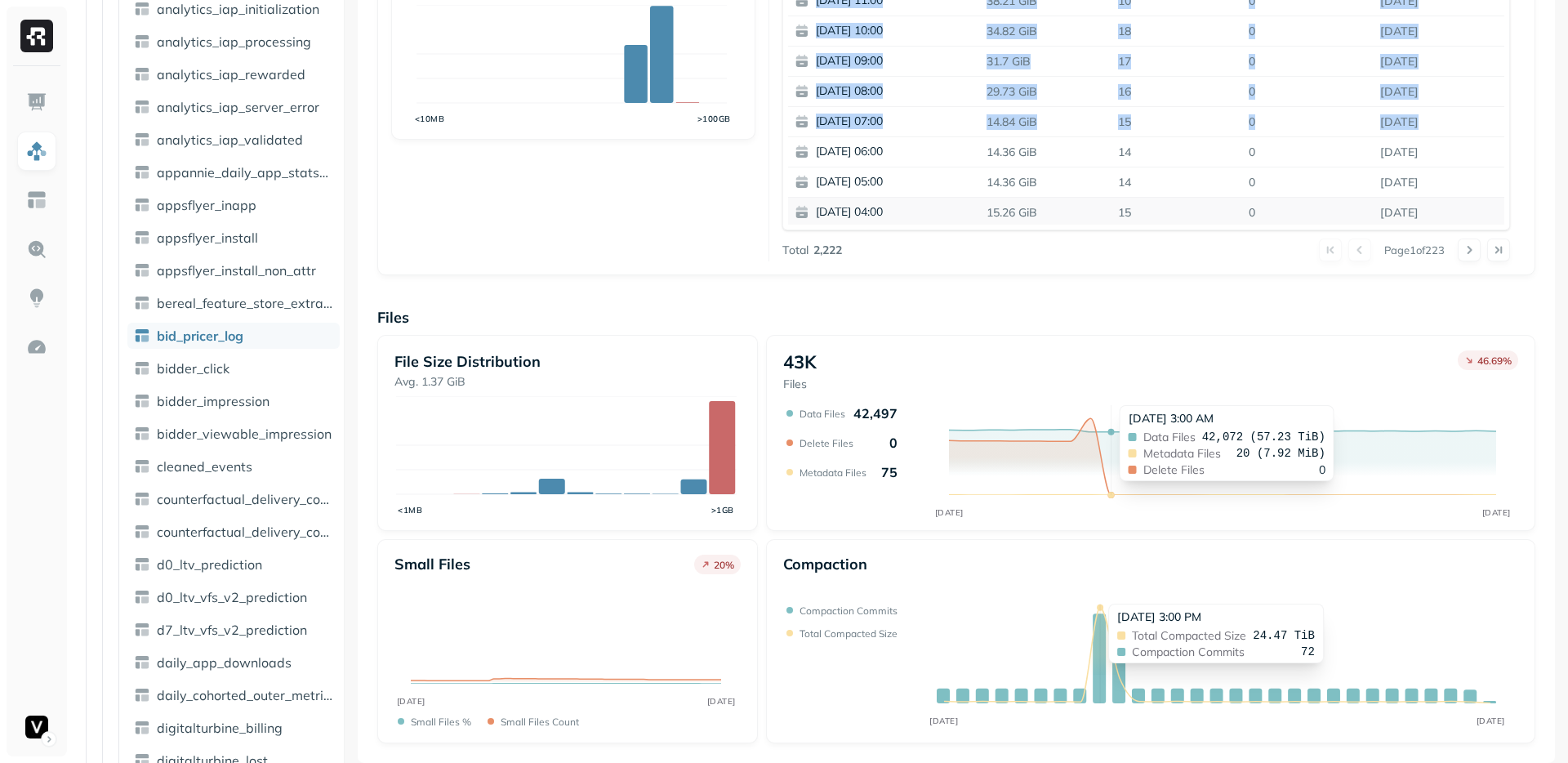
scroll to position [0, 0]
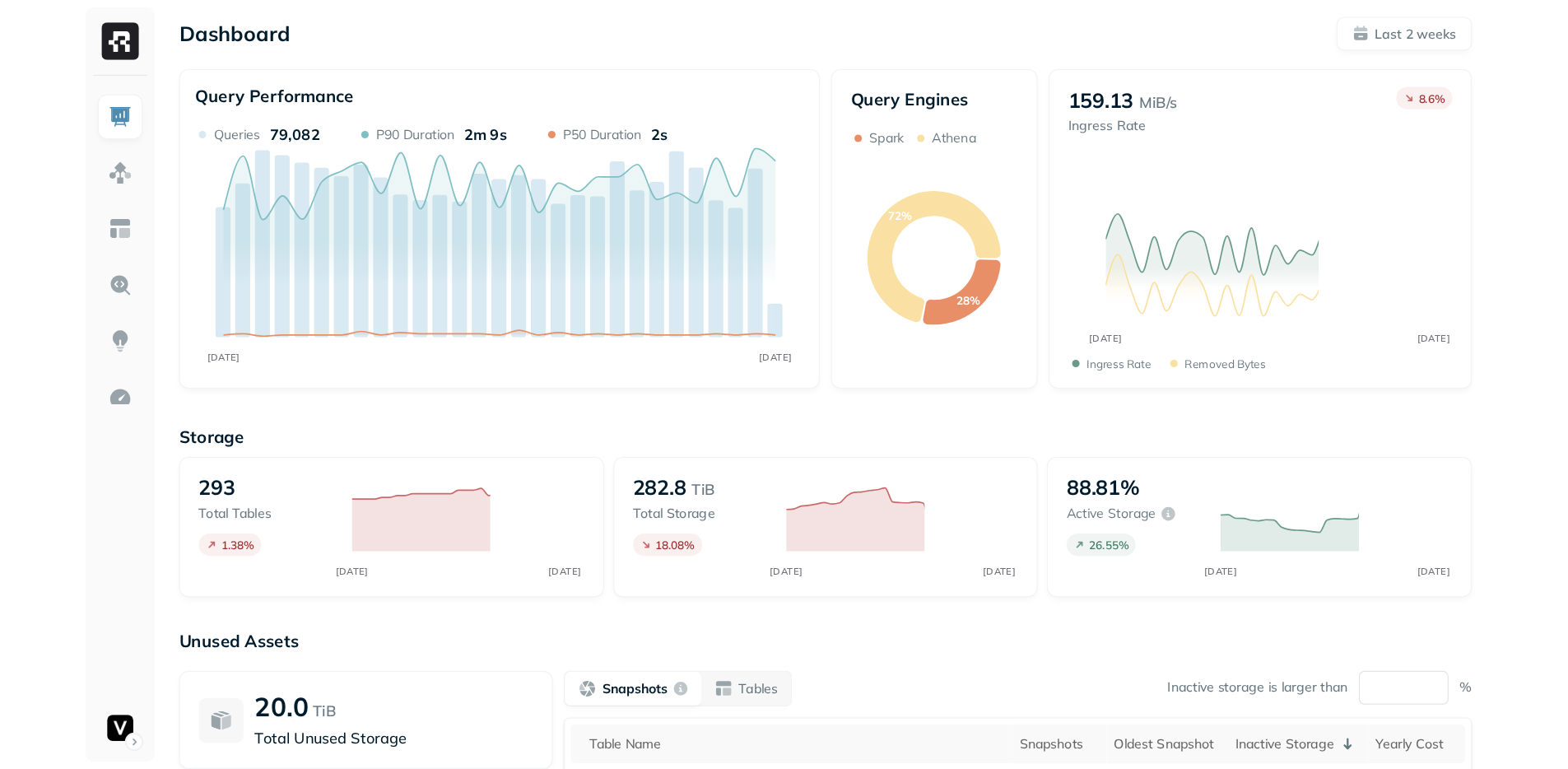
scroll to position [32, 0]
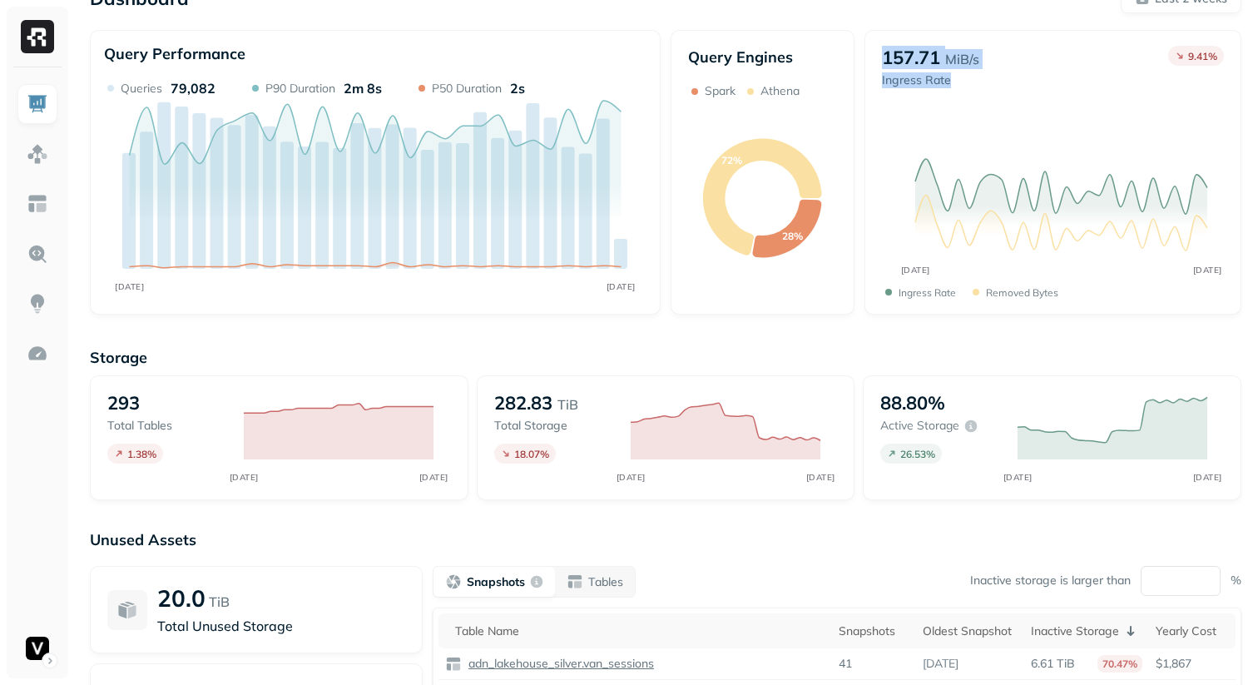
drag, startPoint x: 873, startPoint y: 62, endPoint x: 994, endPoint y: 111, distance: 130.5
click at [994, 111] on div "157.71 MiB/s Ingress Rate 9.41 % JUL 29 AUG 11 Ingress Rate Removed bytes" at bounding box center [1052, 172] width 377 height 285
click at [994, 111] on div "157.71 MiB/s Ingress Rate 9.41 %" at bounding box center [1053, 86] width 342 height 80
drag, startPoint x: 888, startPoint y: 94, endPoint x: 972, endPoint y: 94, distance: 84.0
click at [972, 94] on div "157.71 MiB/s Ingress Rate" at bounding box center [930, 86] width 97 height 80
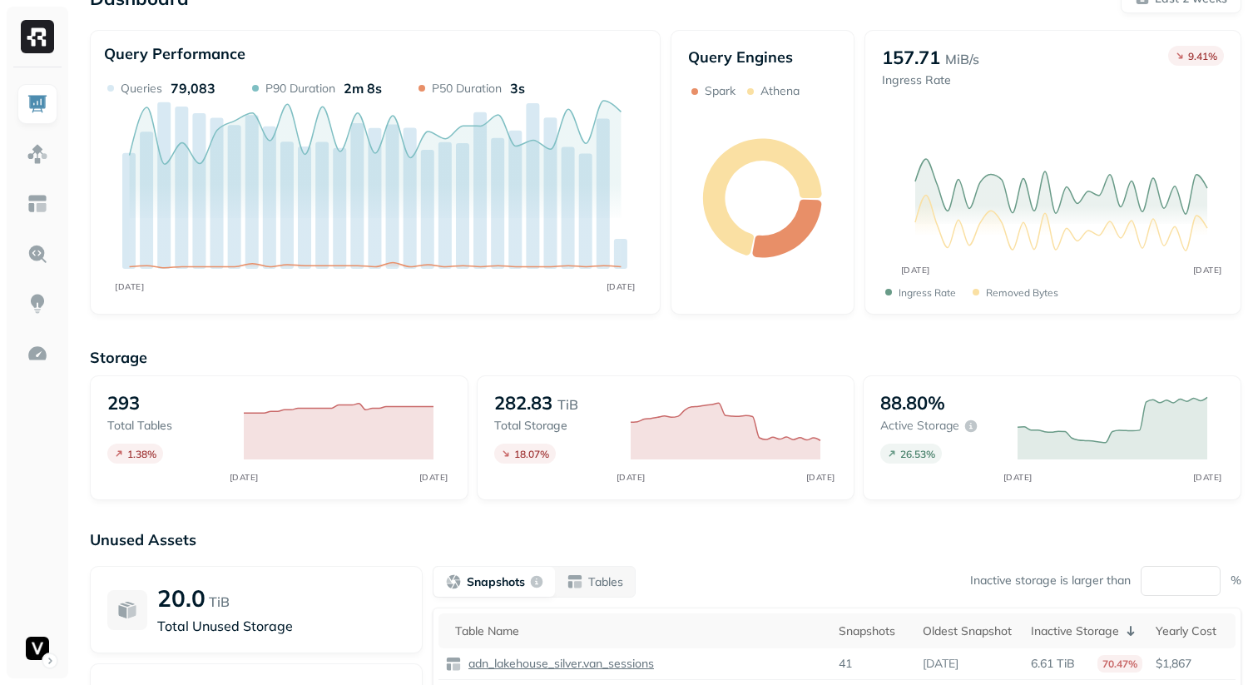
click at [972, 94] on div "157.71 MiB/s Ingress Rate" at bounding box center [930, 86] width 97 height 80
